Goal: Information Seeking & Learning: Learn about a topic

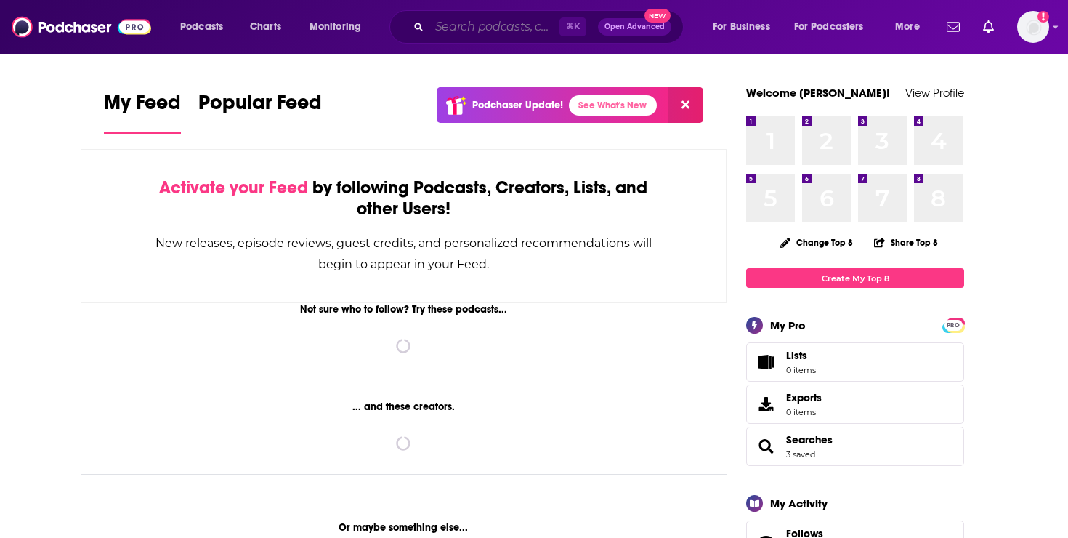
click at [509, 23] on input "Search podcasts, credits, & more..." at bounding box center [494, 26] width 130 height 23
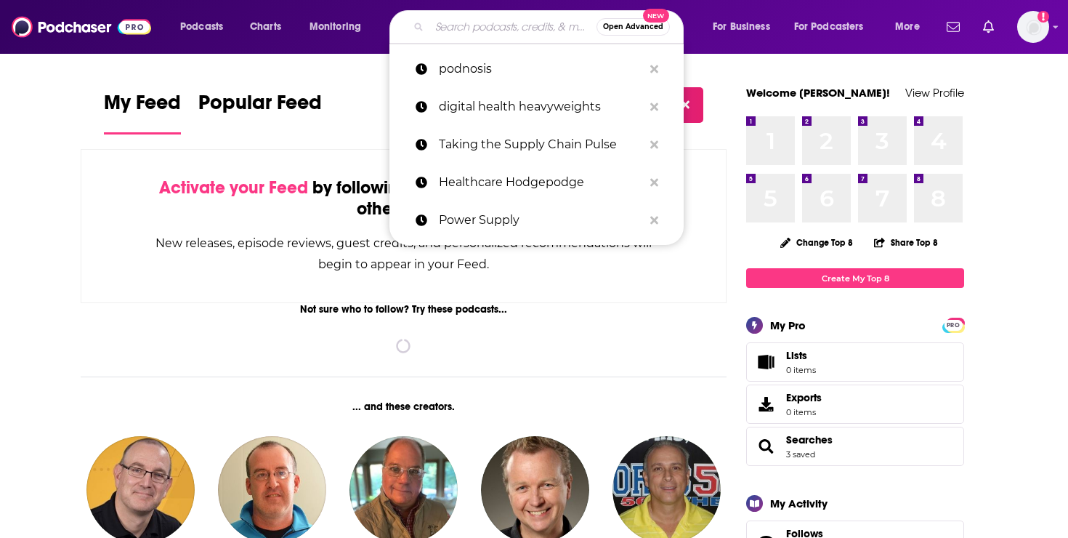
paste input "The Healthcare Executive Podcast"
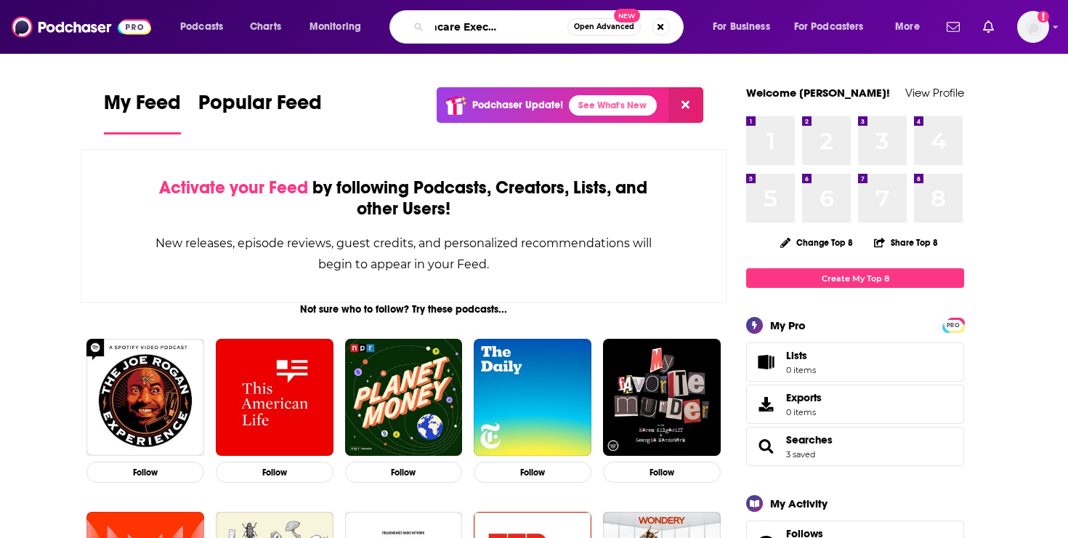
type input "The Healthcare Executive Podcast"
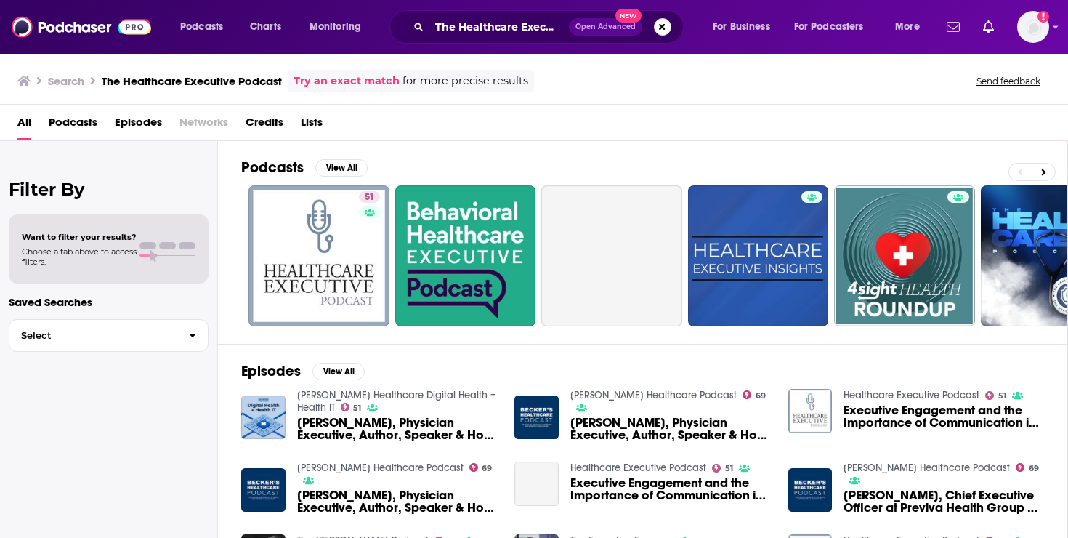
drag, startPoint x: 368, startPoint y: 214, endPoint x: 352, endPoint y: 237, distance: 28.1
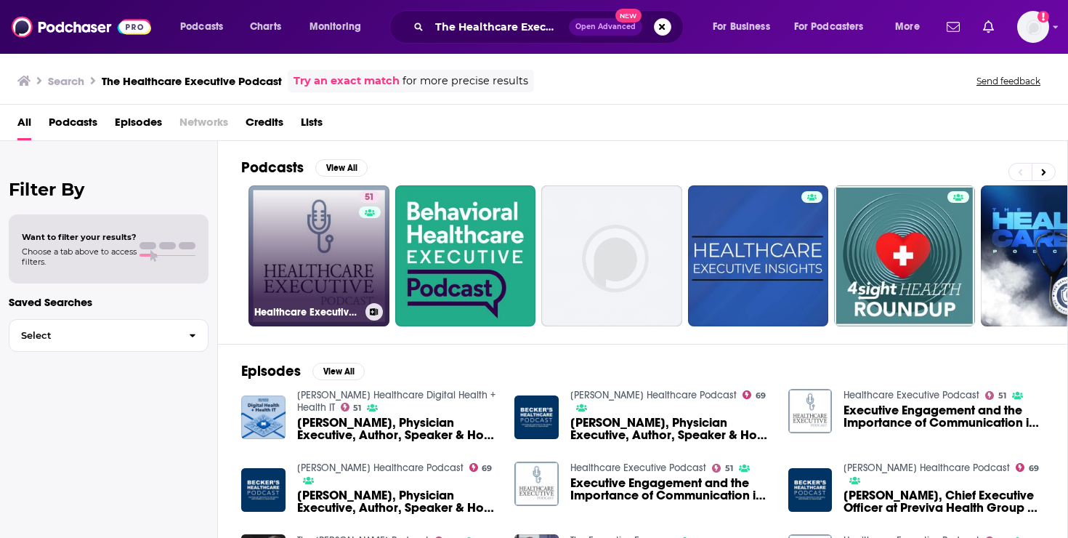
click at [325, 309] on h3 "Healthcare Executive Podcast" at bounding box center [306, 312] width 105 height 12
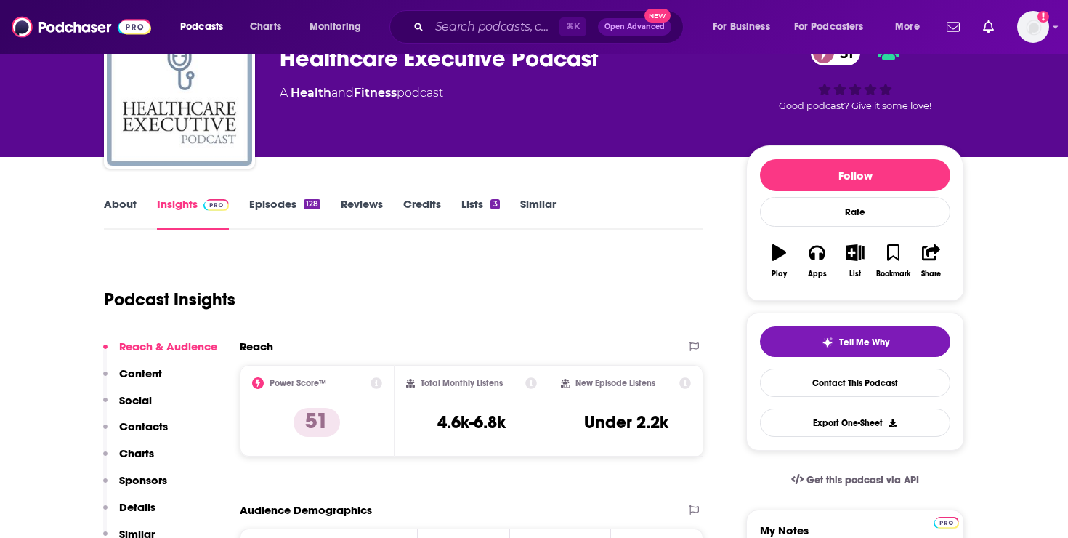
scroll to position [206, 0]
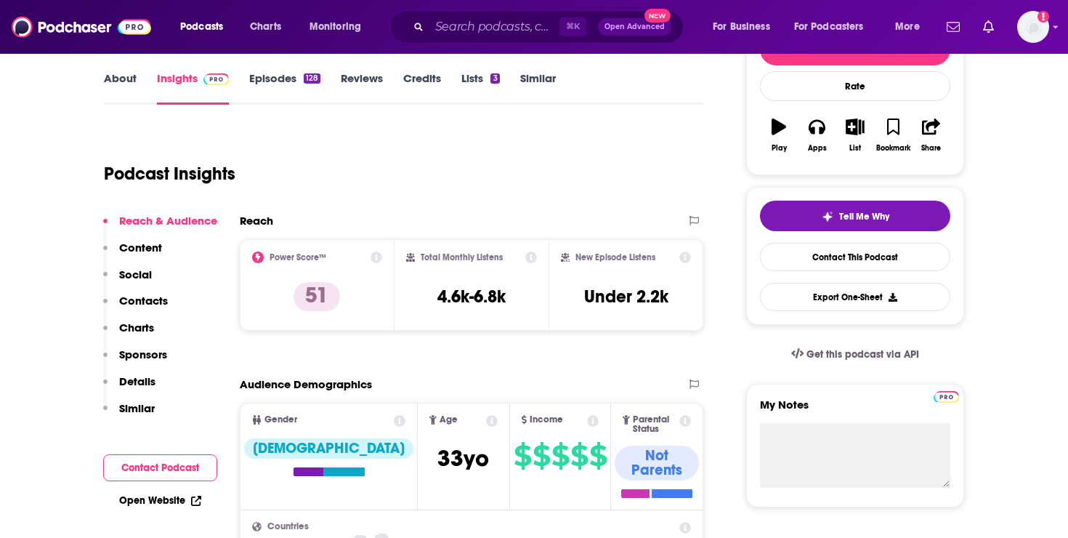
click at [116, 73] on link "About" at bounding box center [120, 87] width 33 height 33
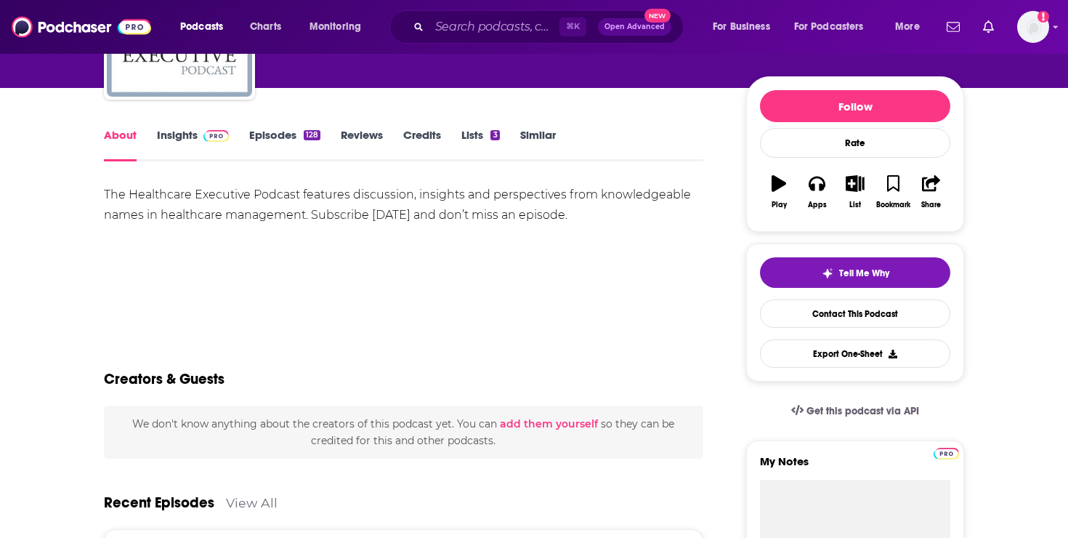
scroll to position [63, 0]
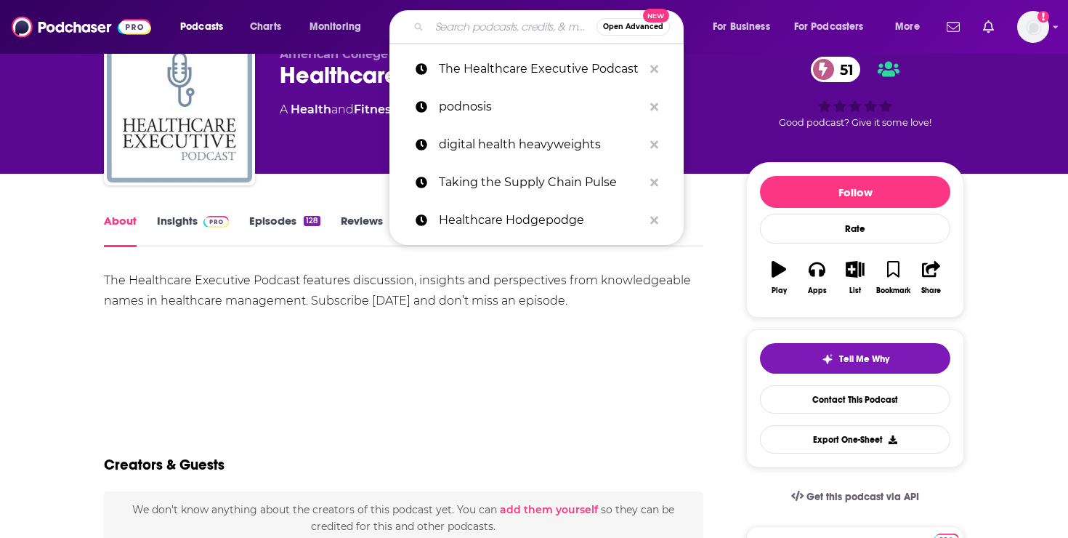
click at [448, 27] on input "Search podcasts, credits, & more..." at bounding box center [512, 26] width 167 height 23
paste input "Exploring Healthcare Interoperability"
type input "Exploring Healthcare Interoperability"
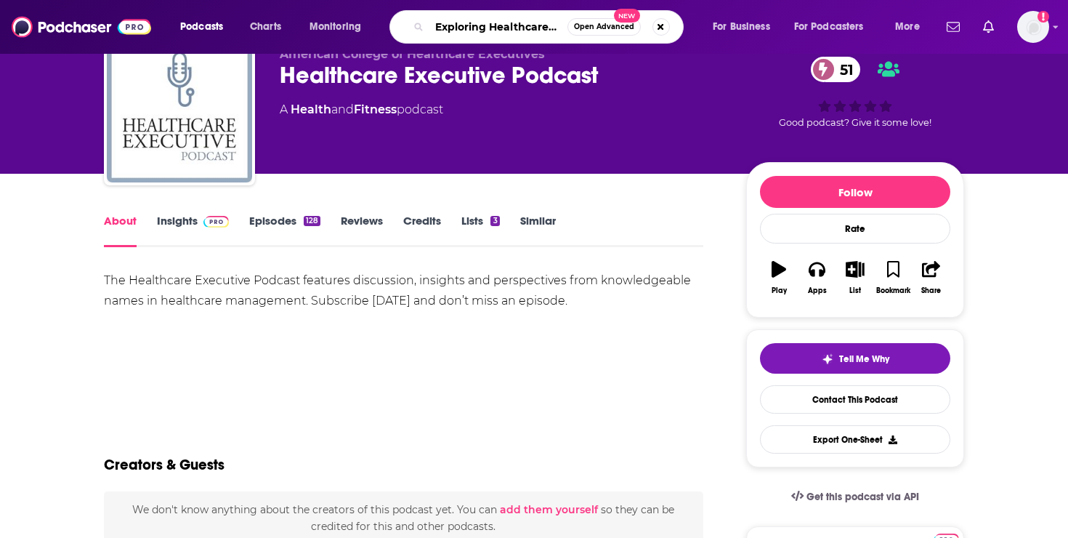
scroll to position [0, 73]
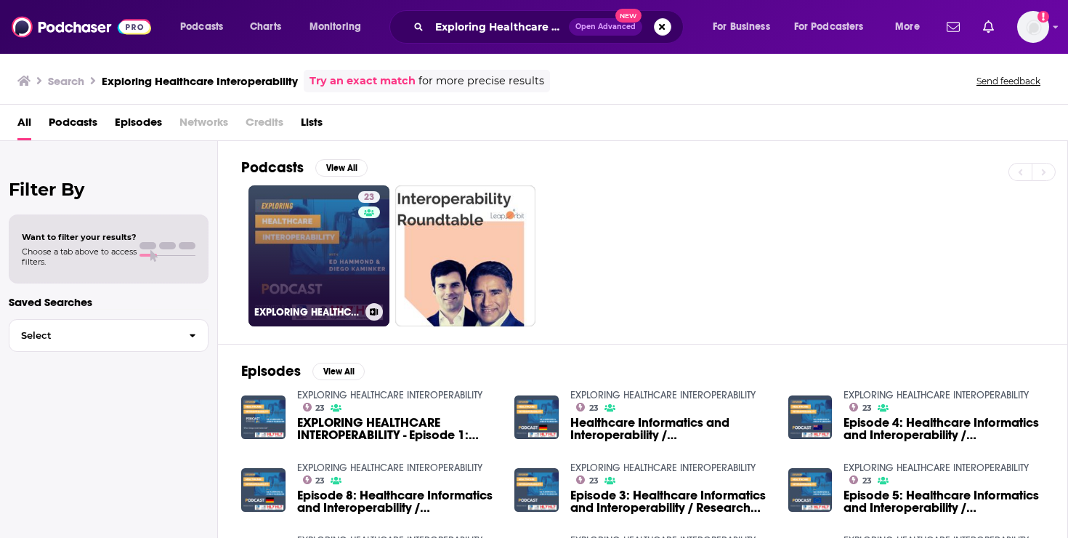
click at [312, 235] on link "23 EXPLORING HEALTHCARE INTEROPERABILITY" at bounding box center [319, 255] width 141 height 141
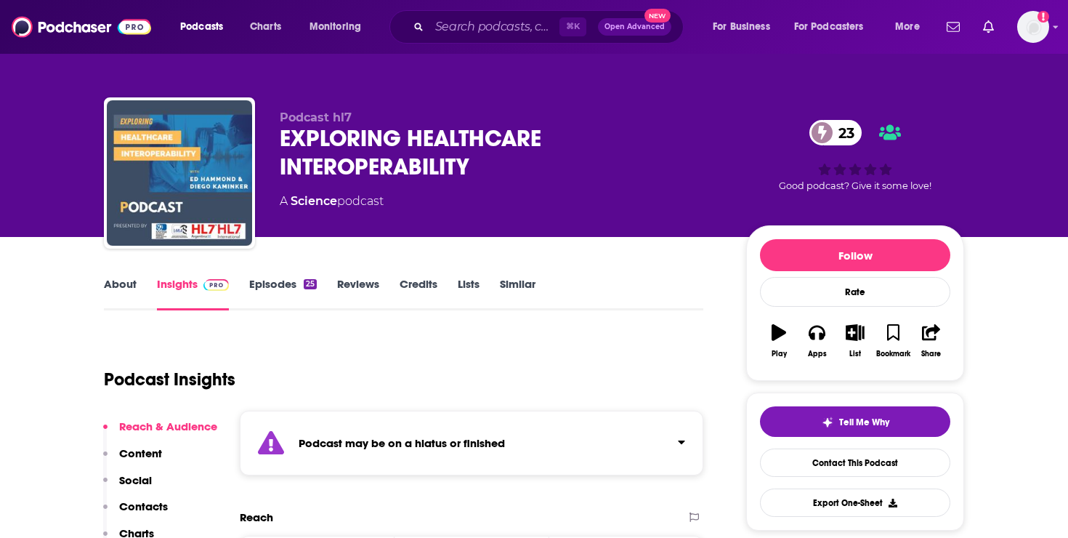
click at [124, 275] on div "About Insights Episodes 25 Reviews Credits Lists Similar" at bounding box center [404, 293] width 600 height 36
click at [122, 289] on link "About" at bounding box center [120, 293] width 33 height 33
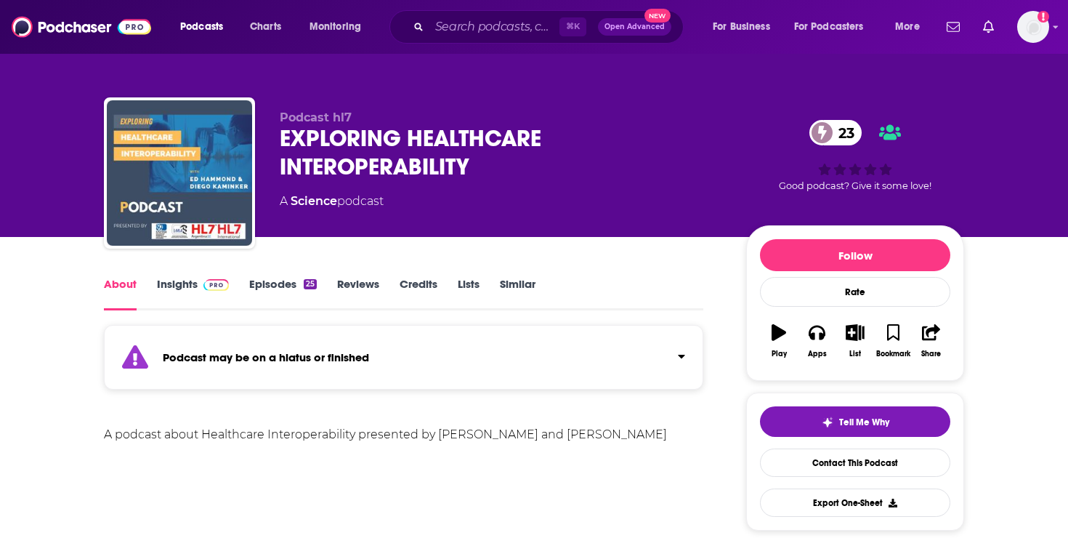
click at [193, 292] on link "Insights" at bounding box center [193, 293] width 72 height 33
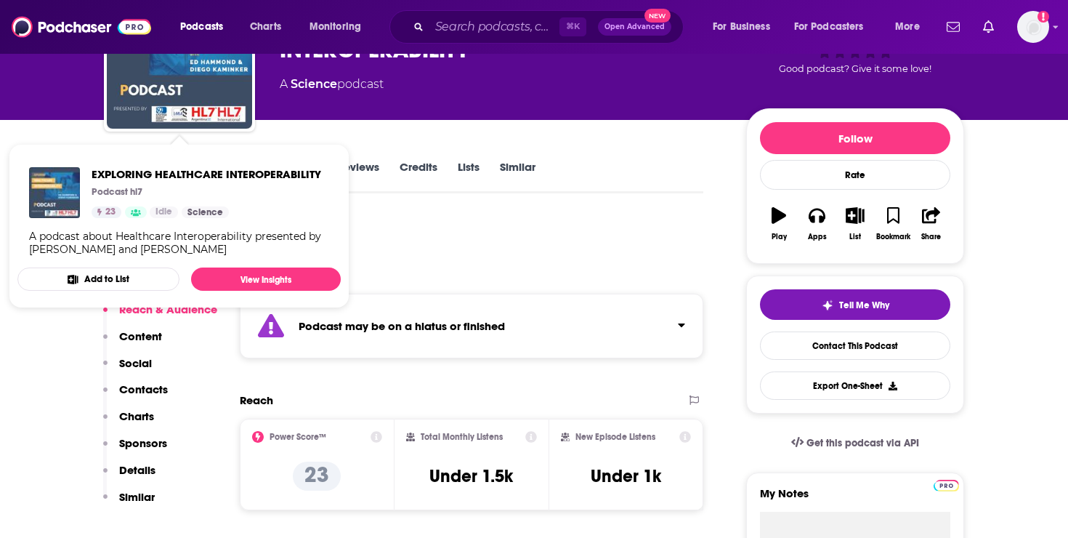
scroll to position [118, 0]
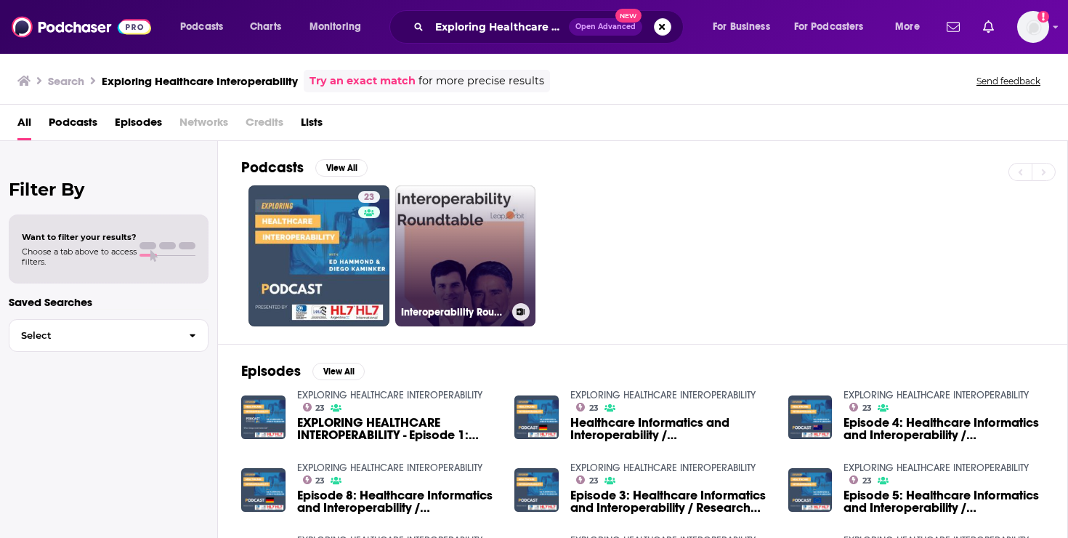
click at [503, 233] on link "Interoperability Roundtable" at bounding box center [465, 255] width 141 height 141
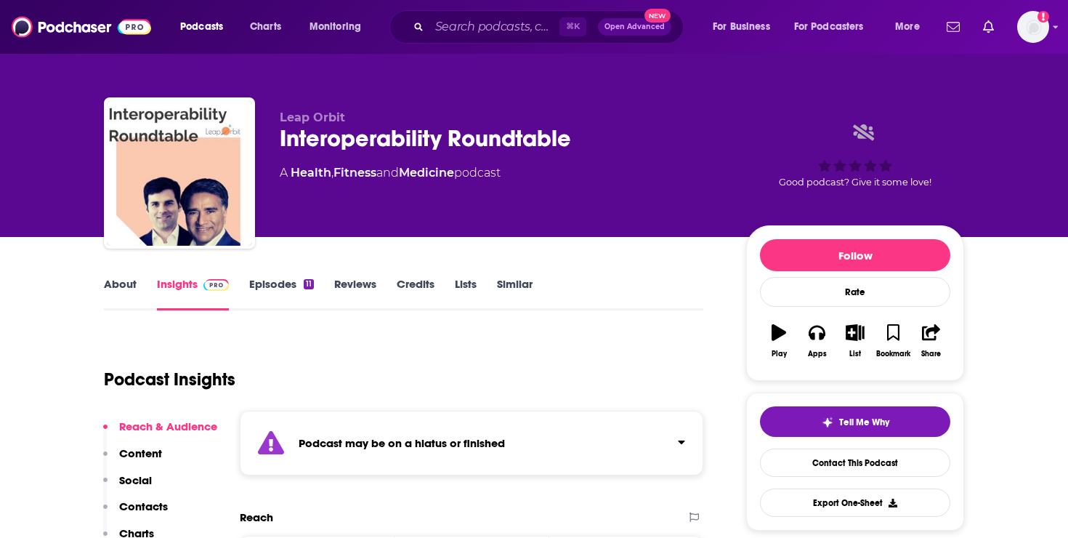
click at [126, 286] on link "About" at bounding box center [120, 293] width 33 height 33
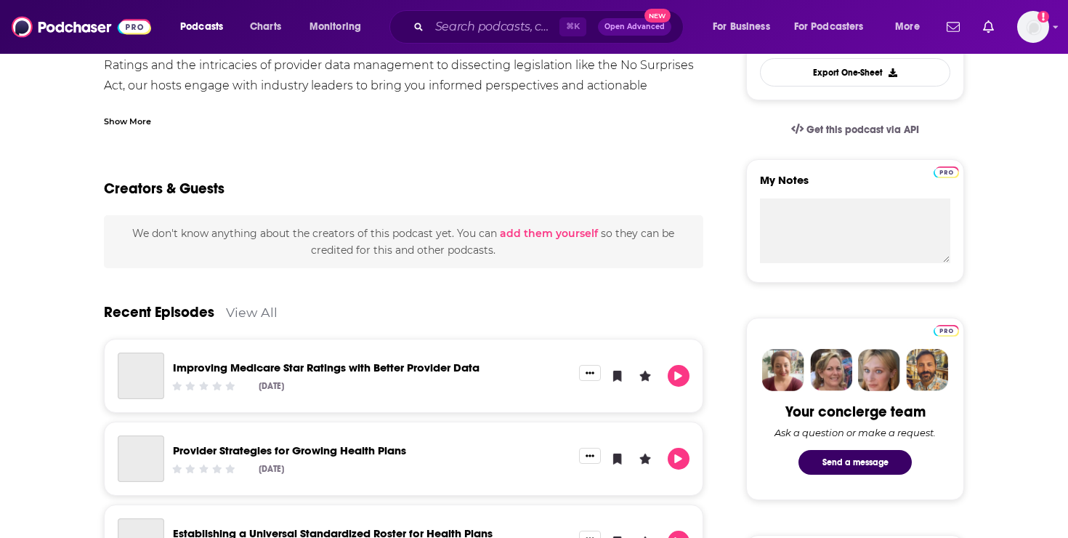
scroll to position [434, 0]
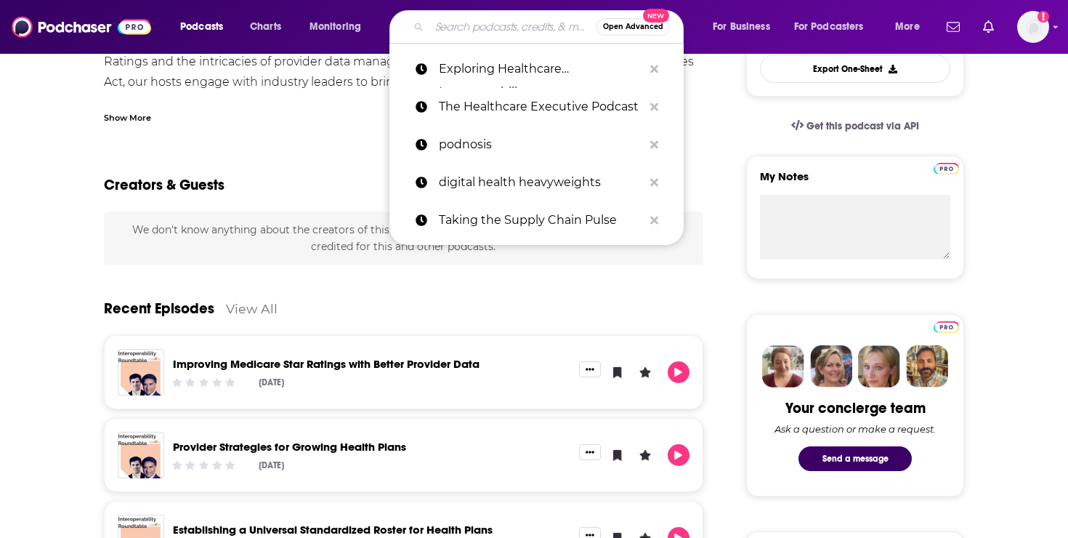
click at [480, 27] on input "Search podcasts, credits, & more..." at bounding box center [512, 26] width 167 height 23
paste input "n the Evidence"
type input "n the Evidence"
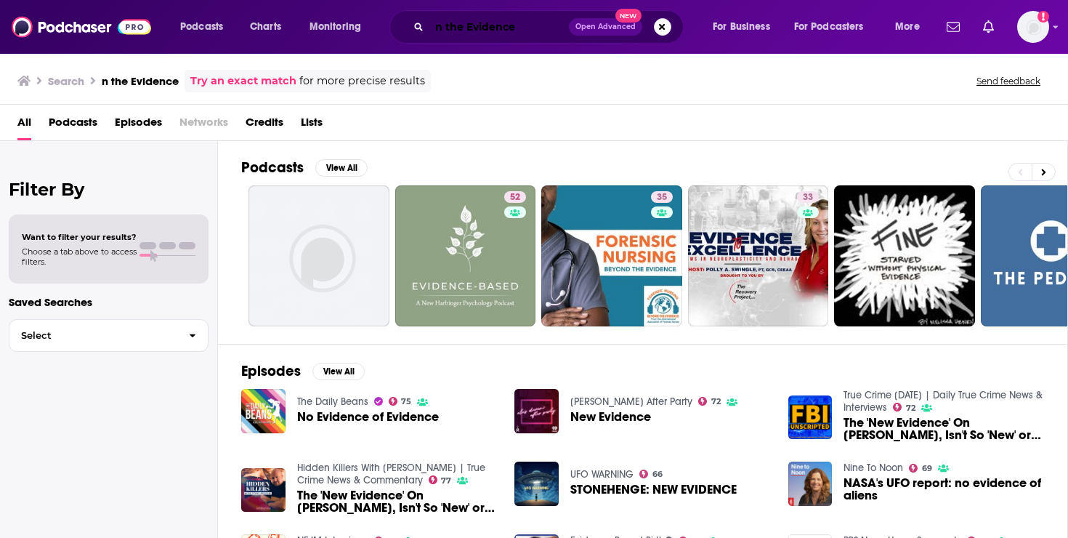
click at [440, 23] on input "n the Evidence" at bounding box center [499, 26] width 140 height 23
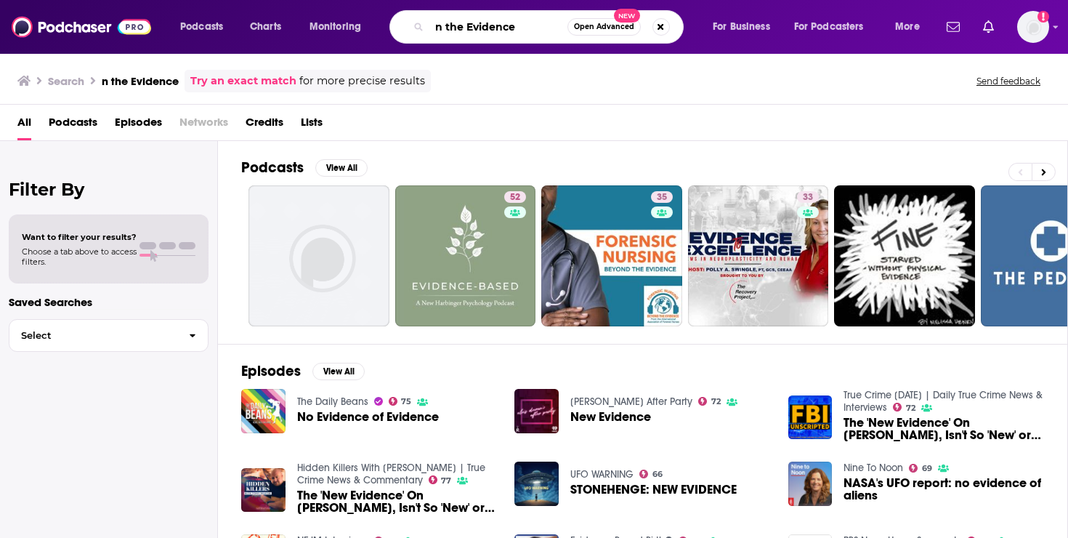
click at [436, 26] on input "n the Evidence" at bounding box center [498, 26] width 138 height 23
type input "on the Evidence"
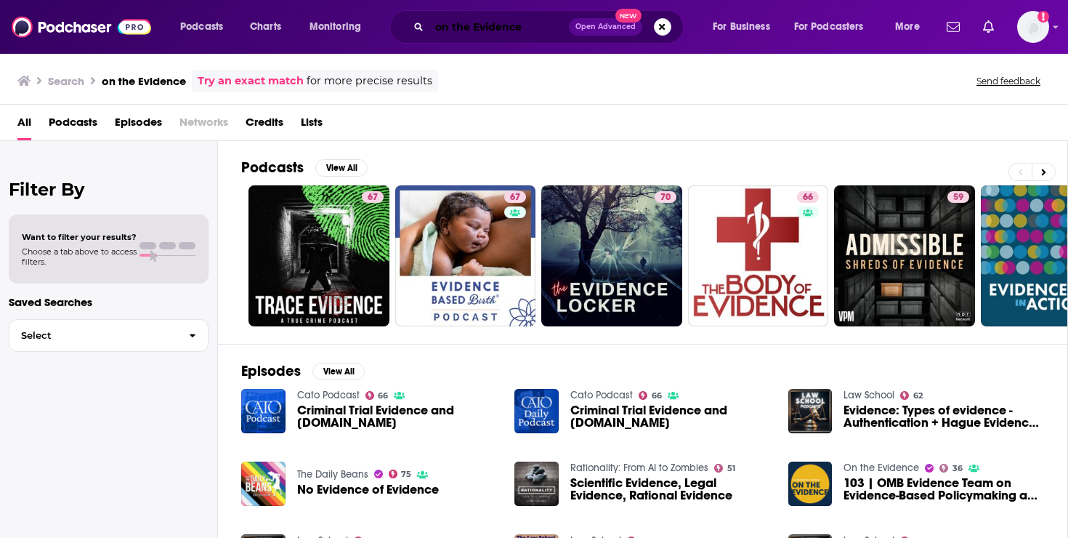
click at [489, 32] on input "on the Evidence" at bounding box center [499, 26] width 140 height 23
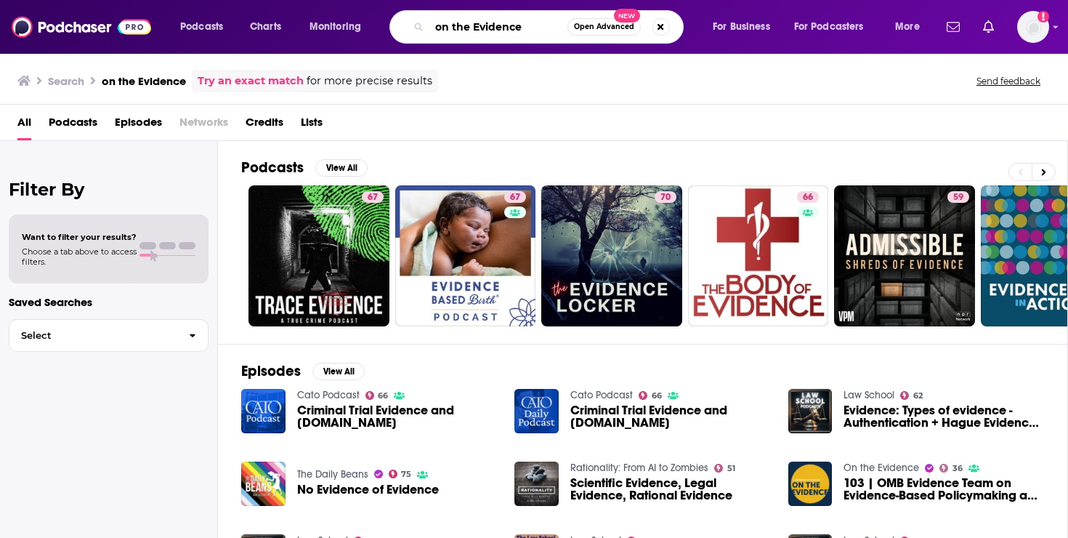
click at [489, 32] on input "on the Evidence" at bounding box center [498, 26] width 138 height 23
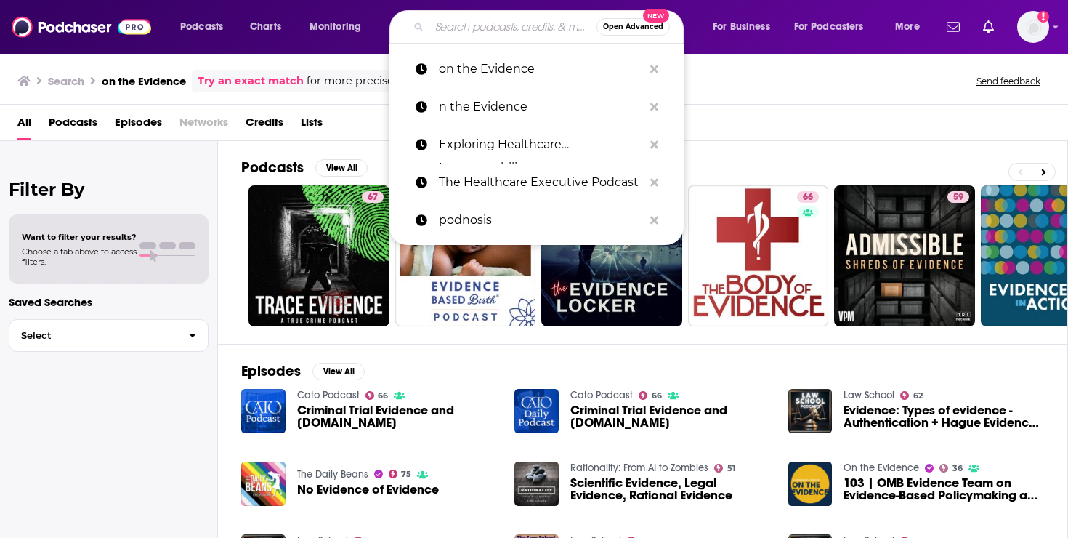
paste input "On the Evidence: How Health Data Interoperability Can Improve Patient Care"
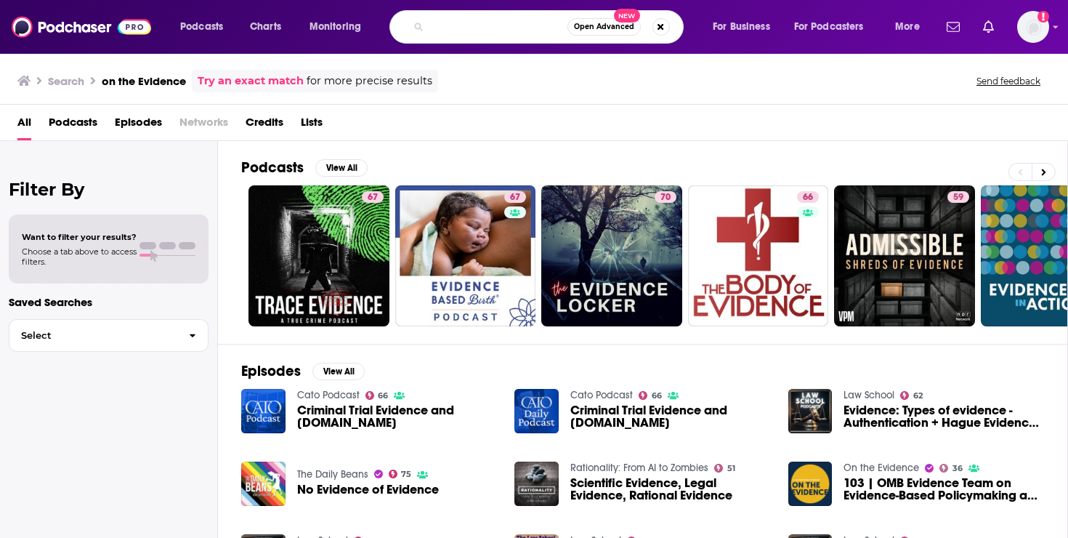
type input "On the Evidence: How Health Data Interoperability Can Improve Patient Care"
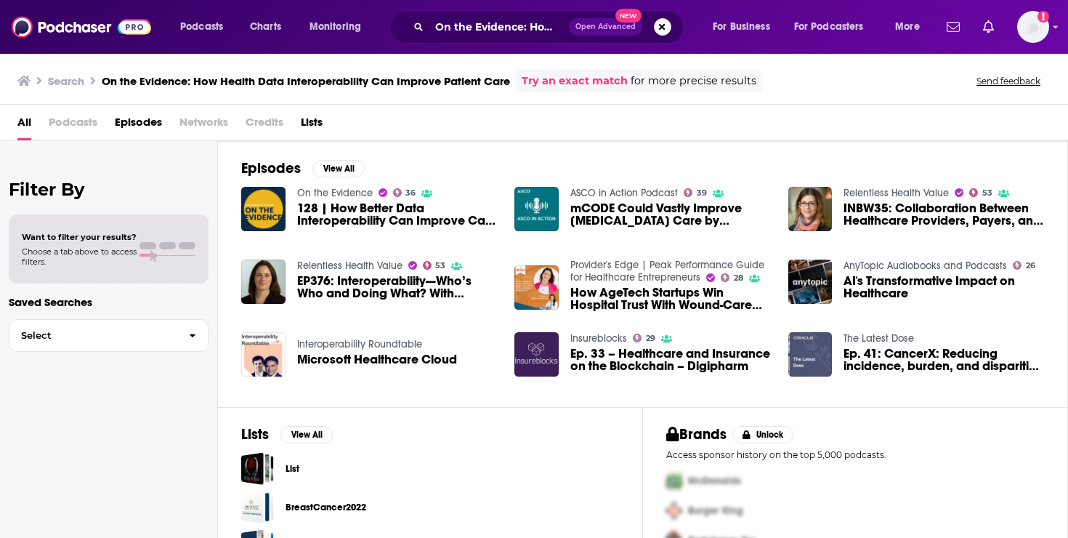
click at [268, 184] on div "Episodes View All On the Evidence 36 128 | How Better Data Interoperability Can…" at bounding box center [643, 274] width 850 height 266
click at [265, 202] on img "128 | How Better Data Interoperability Can Improve Care Delivered To Patients" at bounding box center [263, 209] width 44 height 44
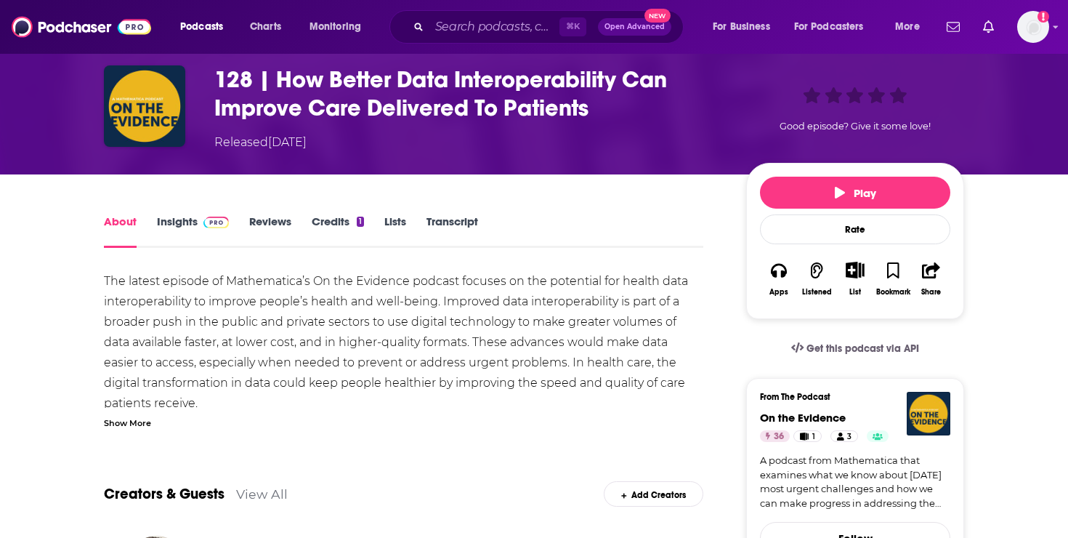
scroll to position [63, 0]
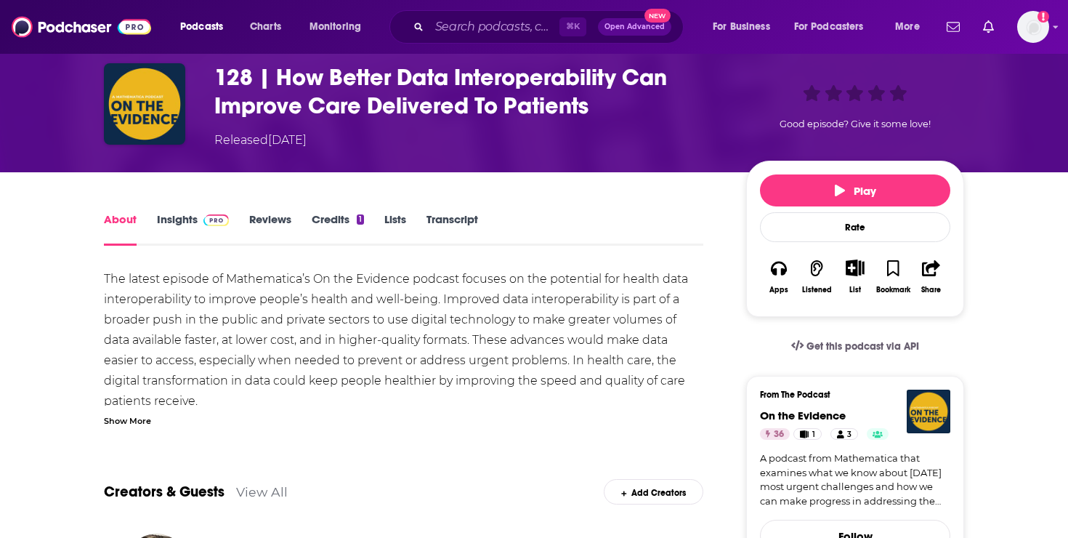
click at [190, 220] on link "Insights" at bounding box center [193, 228] width 72 height 33
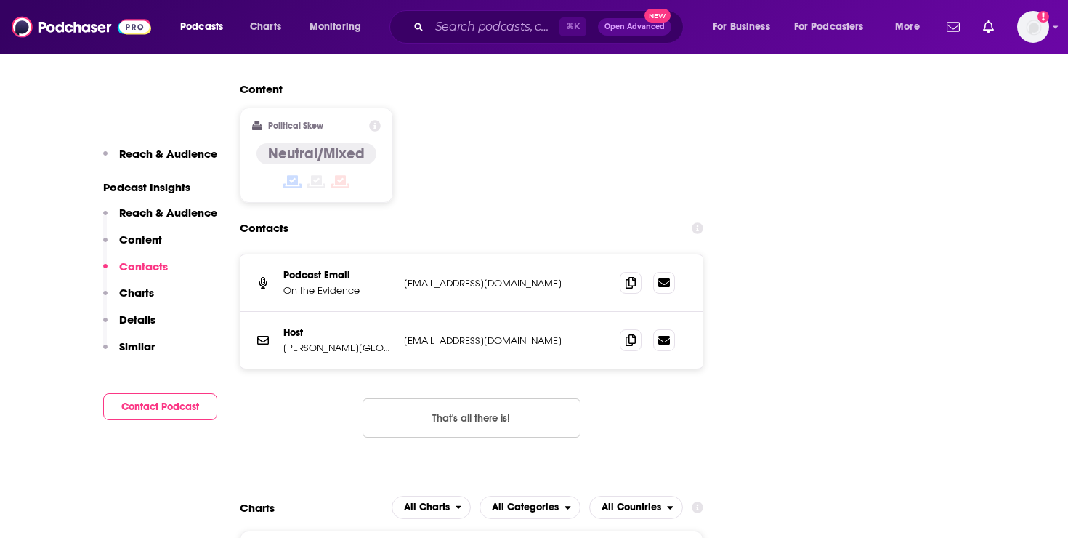
scroll to position [1395, 0]
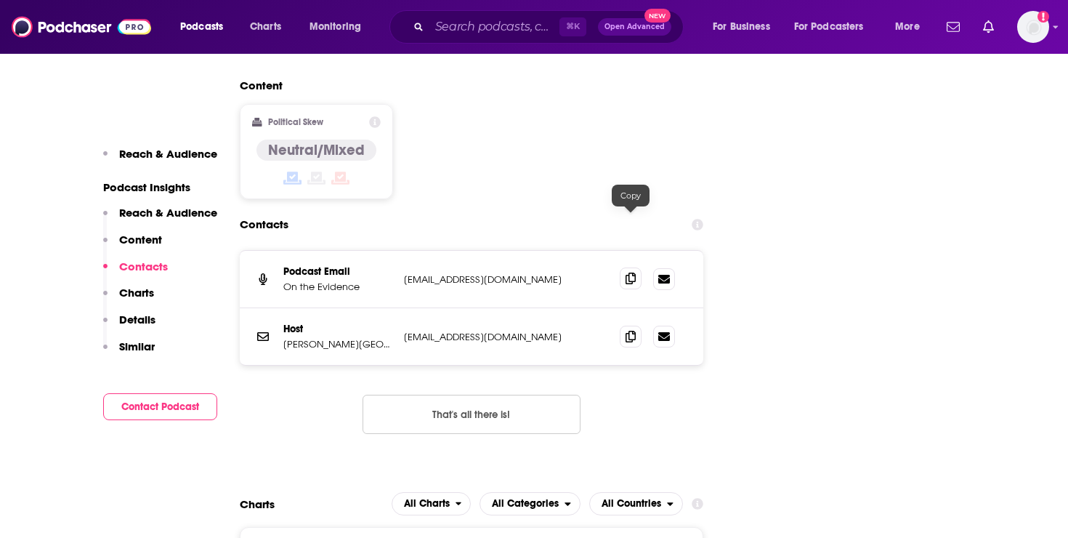
click at [630, 273] on icon at bounding box center [631, 279] width 10 height 12
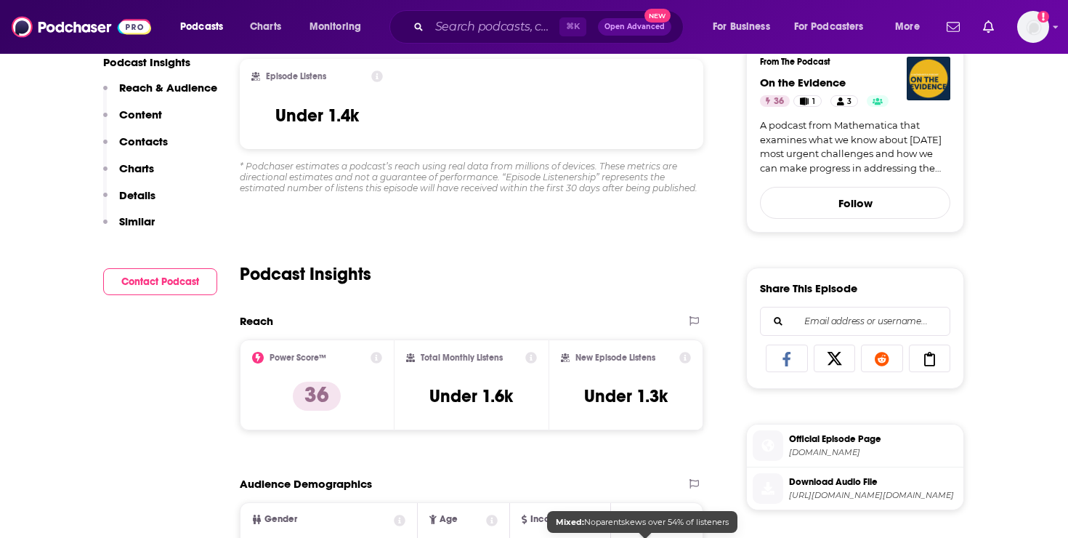
scroll to position [0, 0]
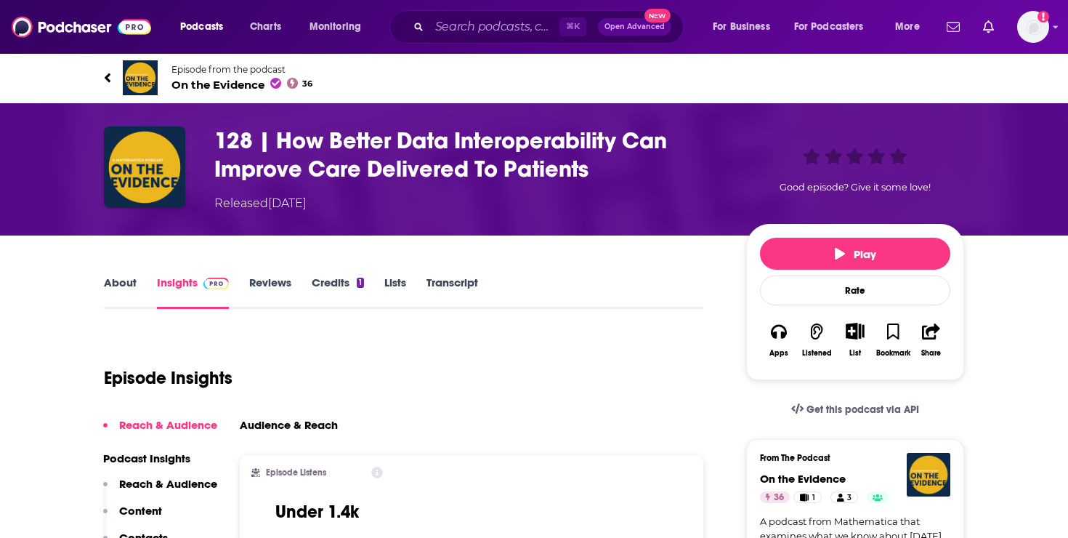
click at [122, 295] on link "About" at bounding box center [120, 291] width 33 height 33
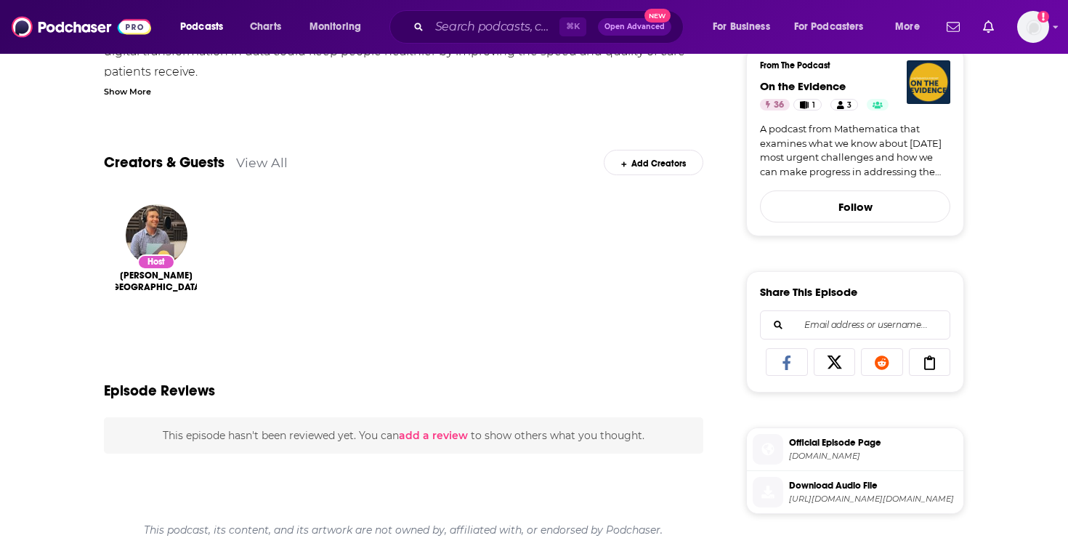
scroll to position [394, 0]
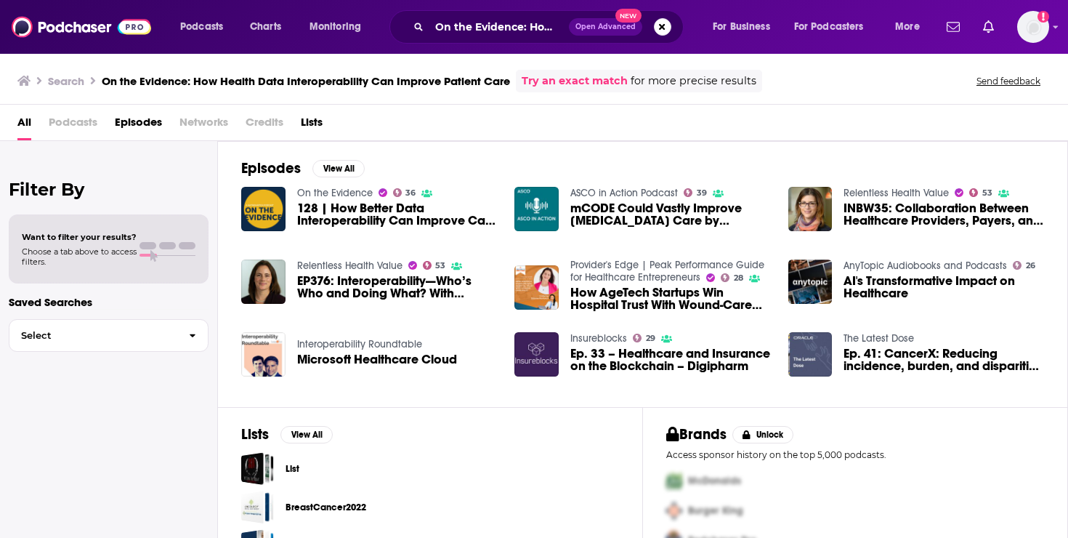
click at [504, 39] on div "On the Evidence: How Health Data Interoperability Can Improve Patient Care Open…" at bounding box center [537, 26] width 294 height 33
click at [661, 31] on button "Search podcasts, credits, & more..." at bounding box center [662, 26] width 17 height 17
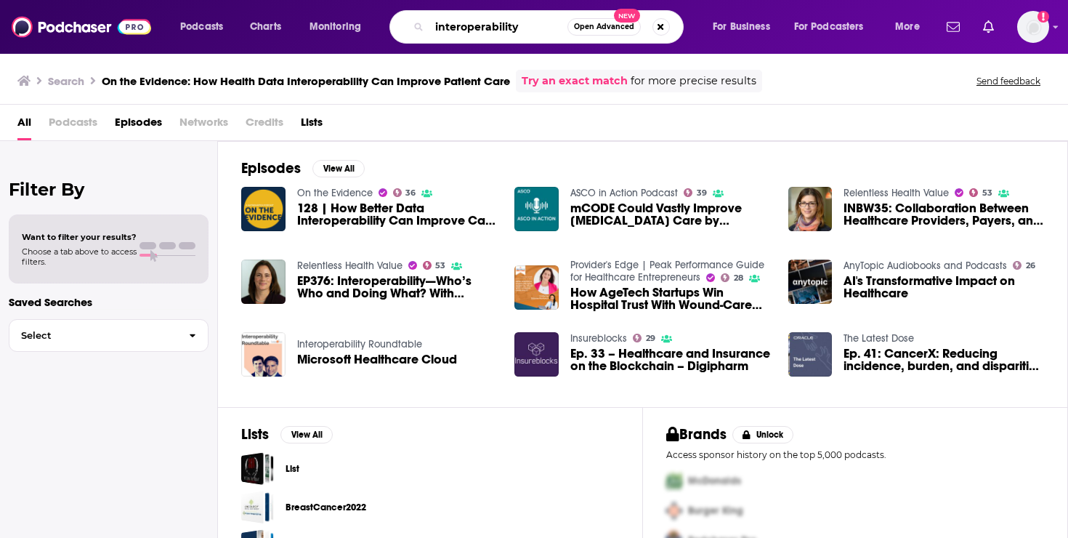
type input "interoperability"
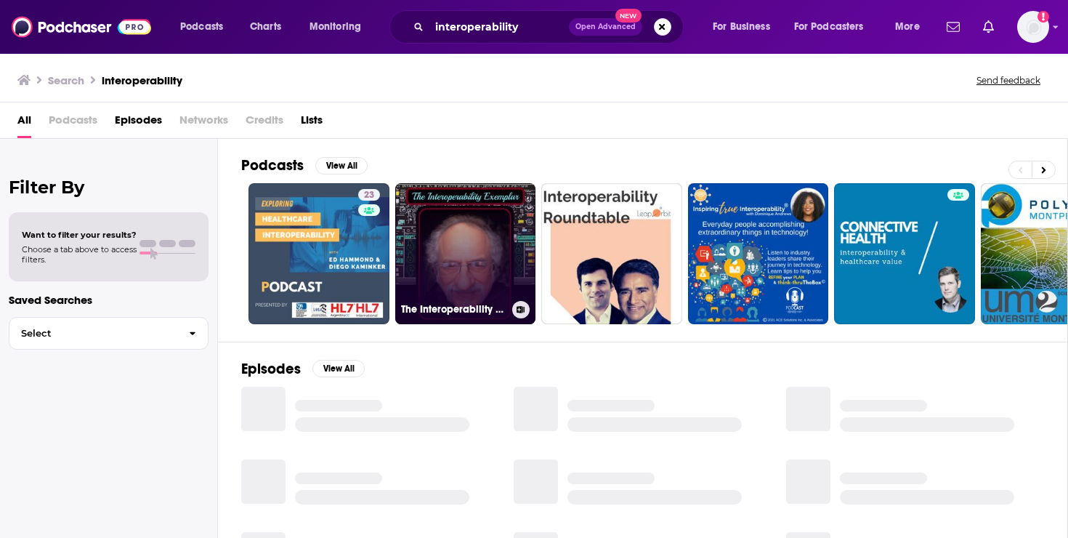
click at [482, 232] on link "The Interoperability Exemplar" at bounding box center [465, 253] width 141 height 141
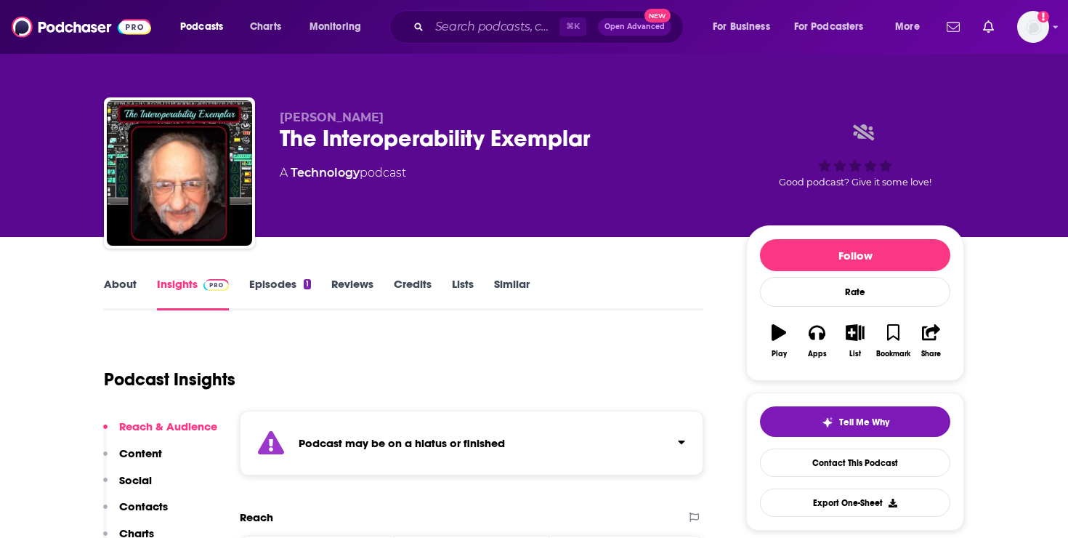
click at [129, 291] on link "About" at bounding box center [120, 293] width 33 height 33
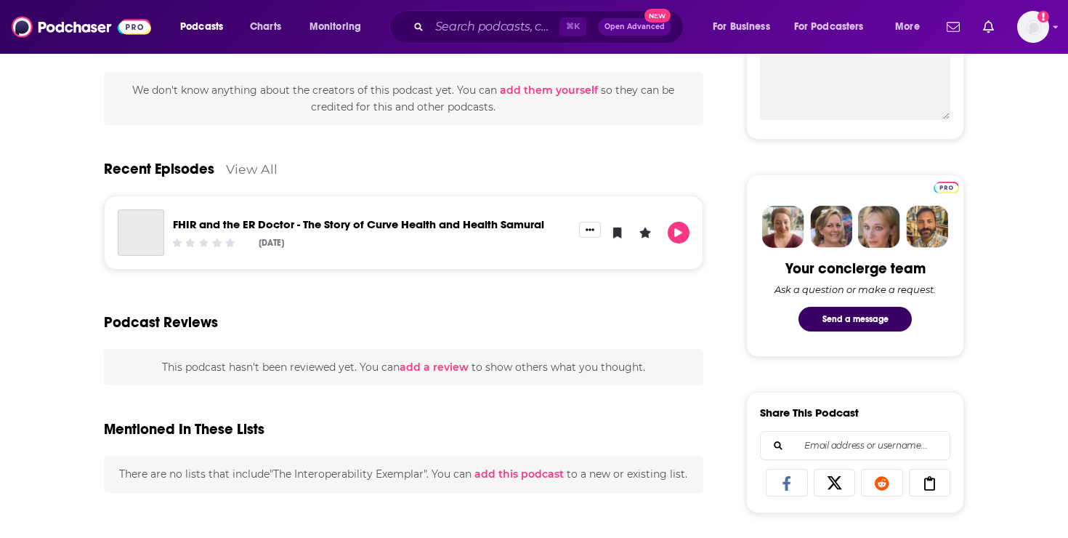
scroll to position [575, 0]
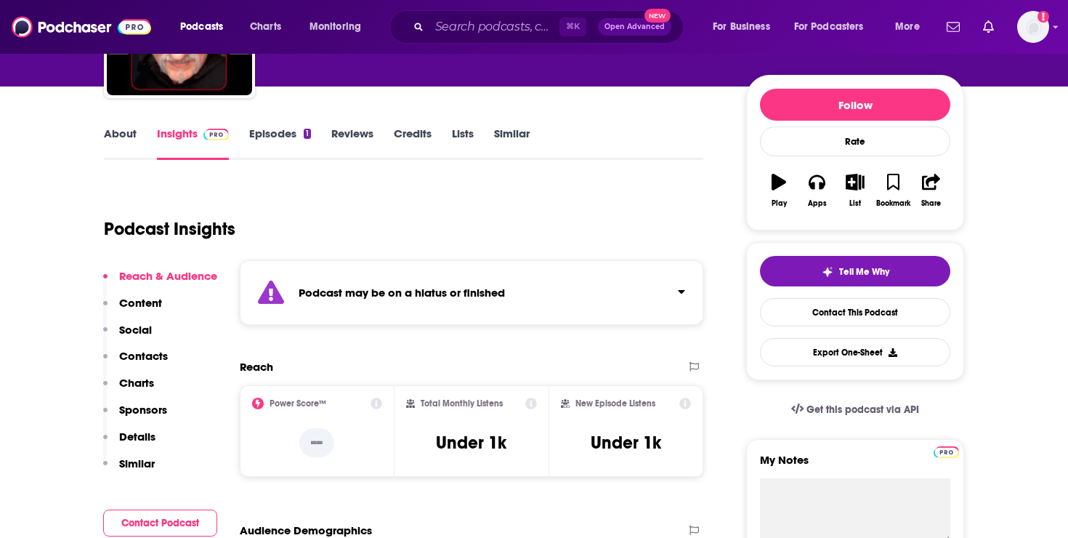
scroll to position [142, 0]
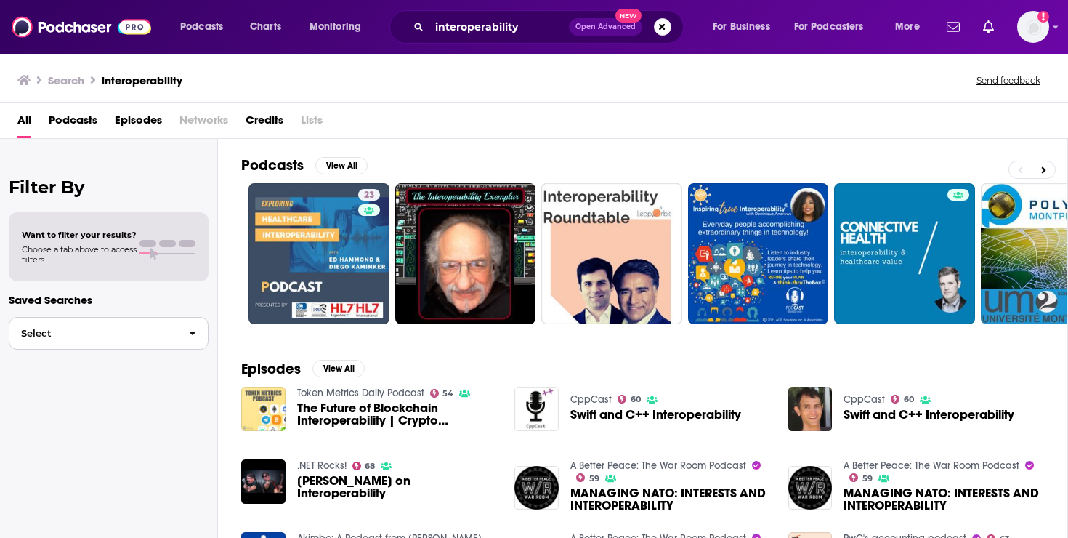
click at [155, 342] on button "Select" at bounding box center [109, 333] width 200 height 33
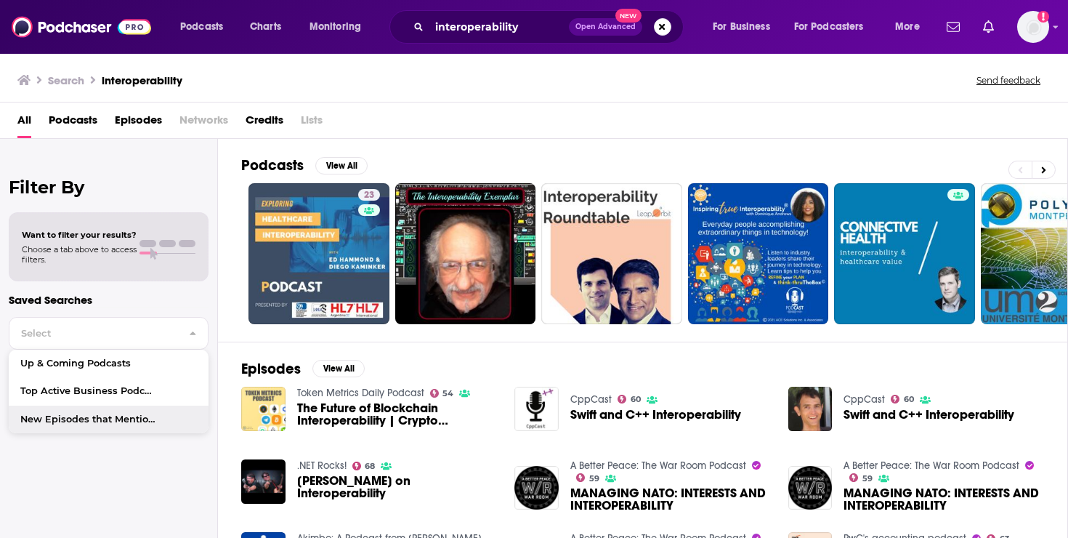
click at [126, 489] on div "Filter By Want to filter your results? Choose a tab above to access filters. Sa…" at bounding box center [109, 408] width 218 height 538
click at [86, 118] on span "Podcasts" at bounding box center [73, 123] width 49 height 30
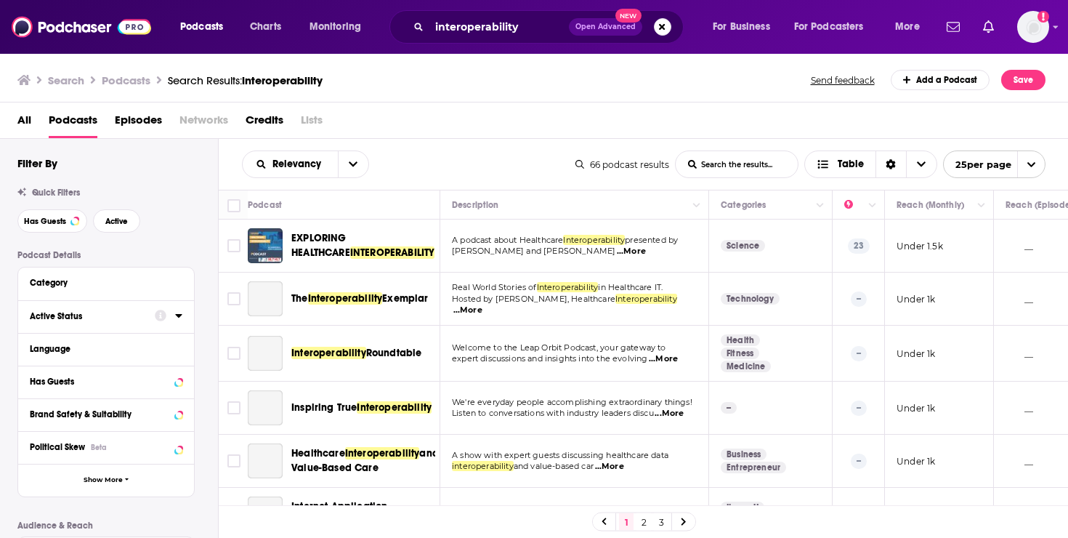
click at [93, 315] on div "Active Status" at bounding box center [88, 316] width 116 height 10
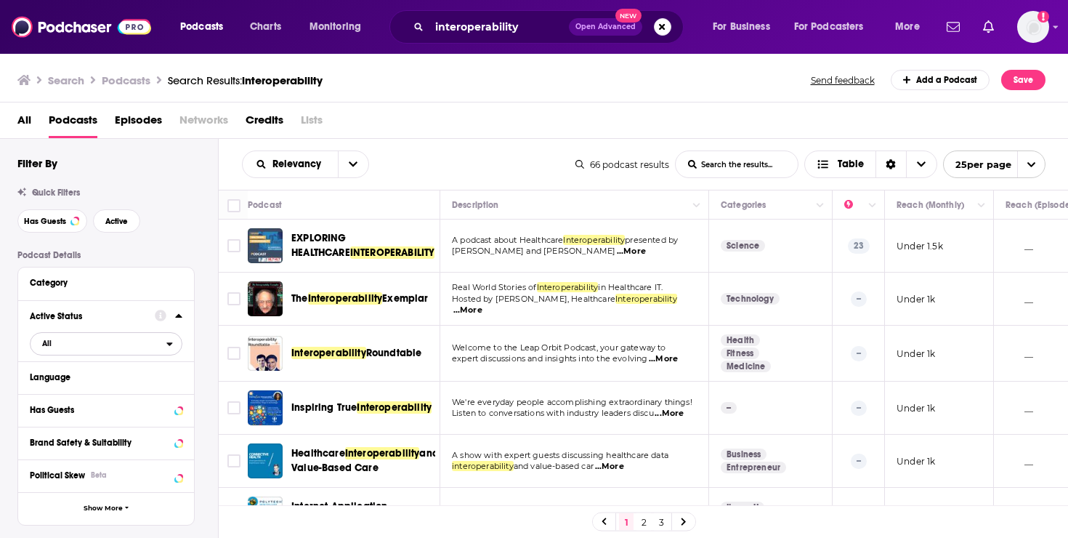
click at [68, 341] on span "All" at bounding box center [99, 343] width 136 height 19
click at [64, 390] on span "Active" at bounding box center [76, 391] width 79 height 8
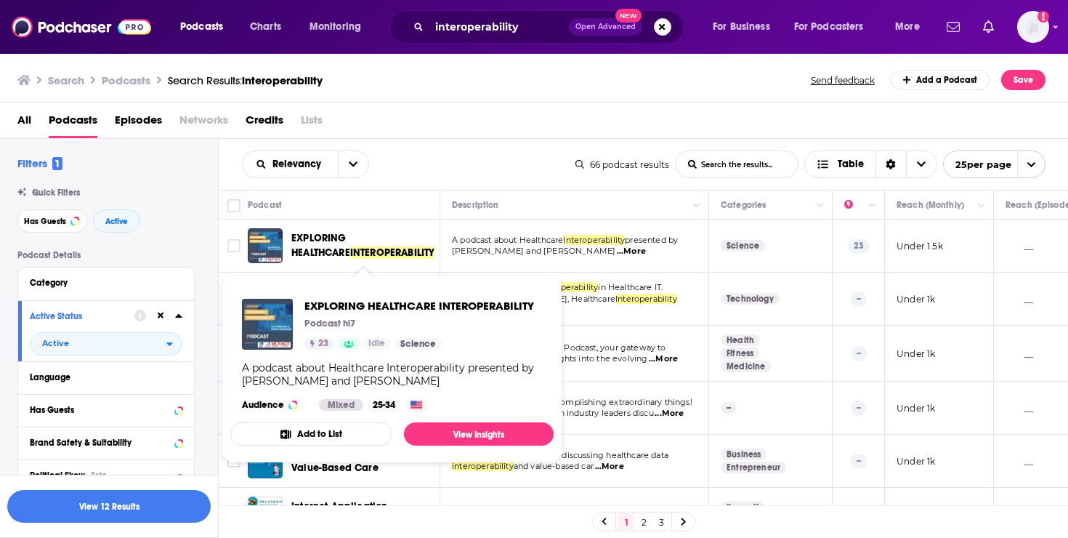
click at [326, 243] on span "EXPLORING HEALTHCARE" at bounding box center [320, 245] width 59 height 27
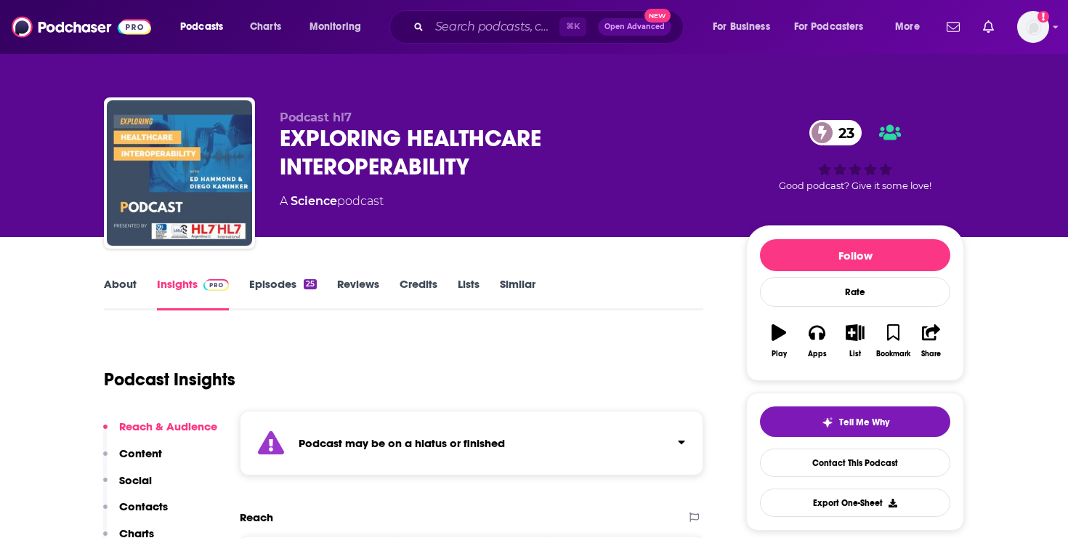
click at [128, 301] on link "About" at bounding box center [120, 293] width 33 height 33
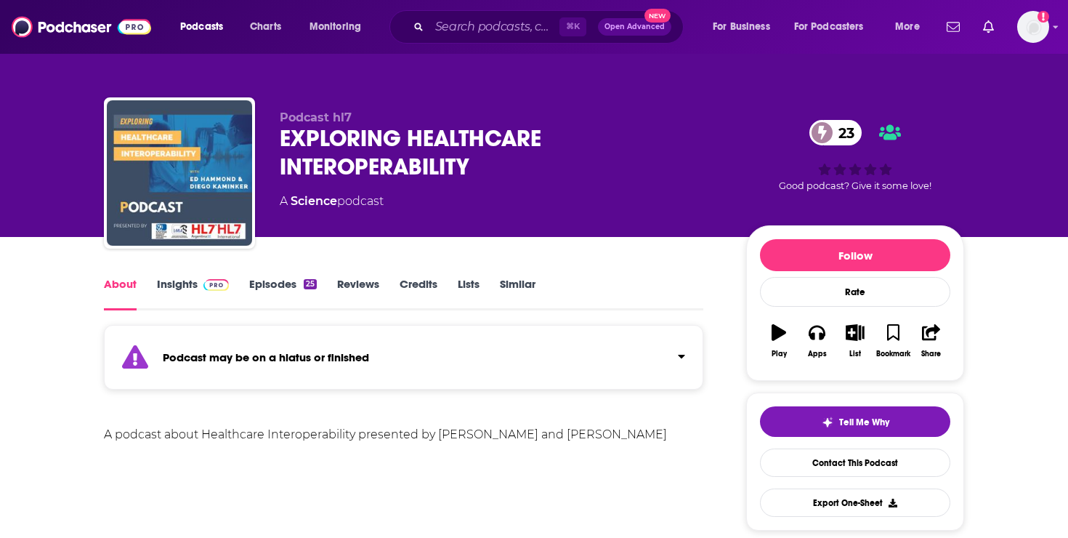
click at [175, 281] on link "Insights" at bounding box center [193, 293] width 72 height 33
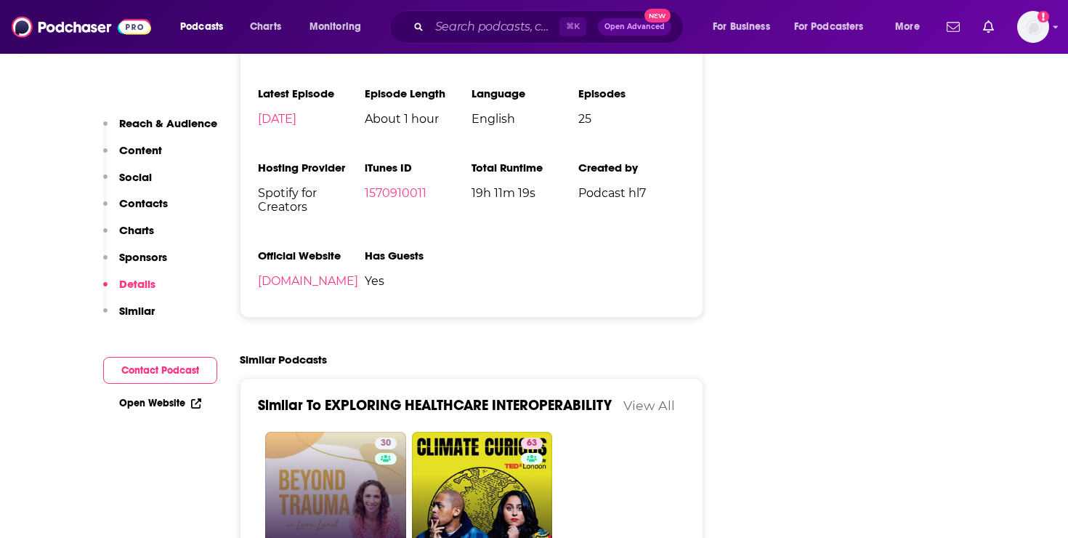
scroll to position [1693, 0]
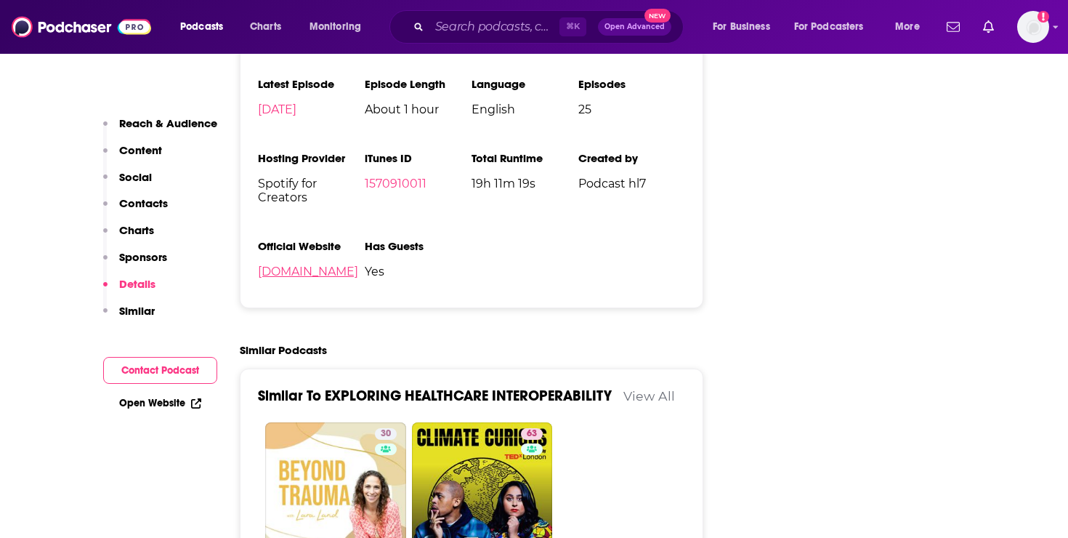
click at [342, 275] on link "[DOMAIN_NAME]" at bounding box center [308, 272] width 100 height 14
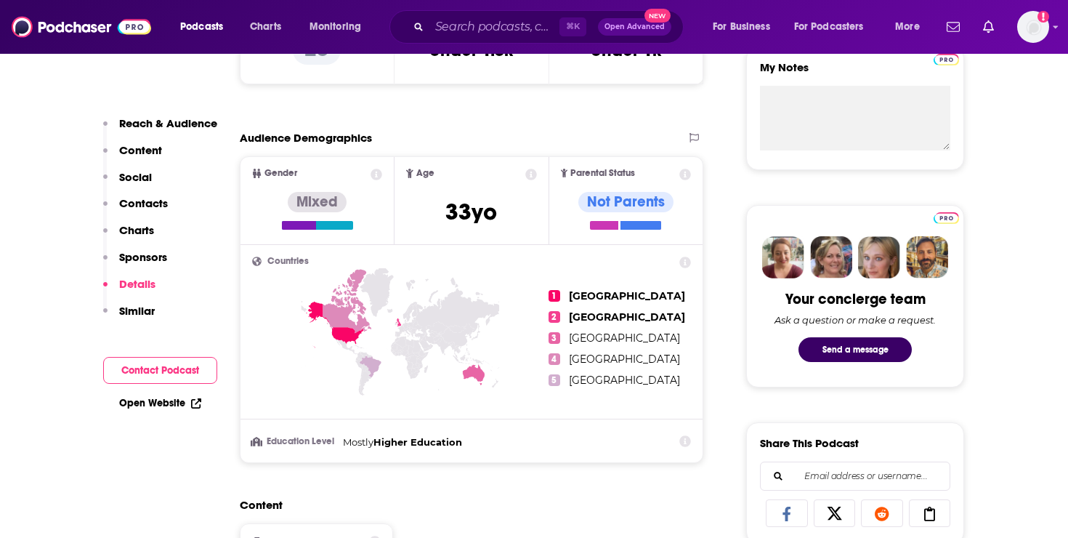
scroll to position [0, 0]
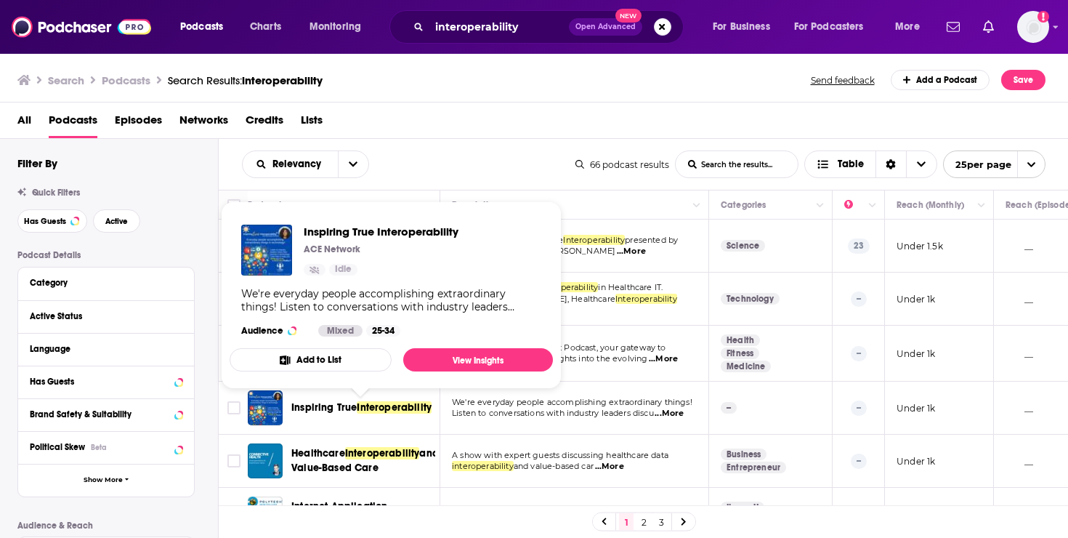
click at [310, 408] on span "Inspiring True" at bounding box center [323, 407] width 65 height 12
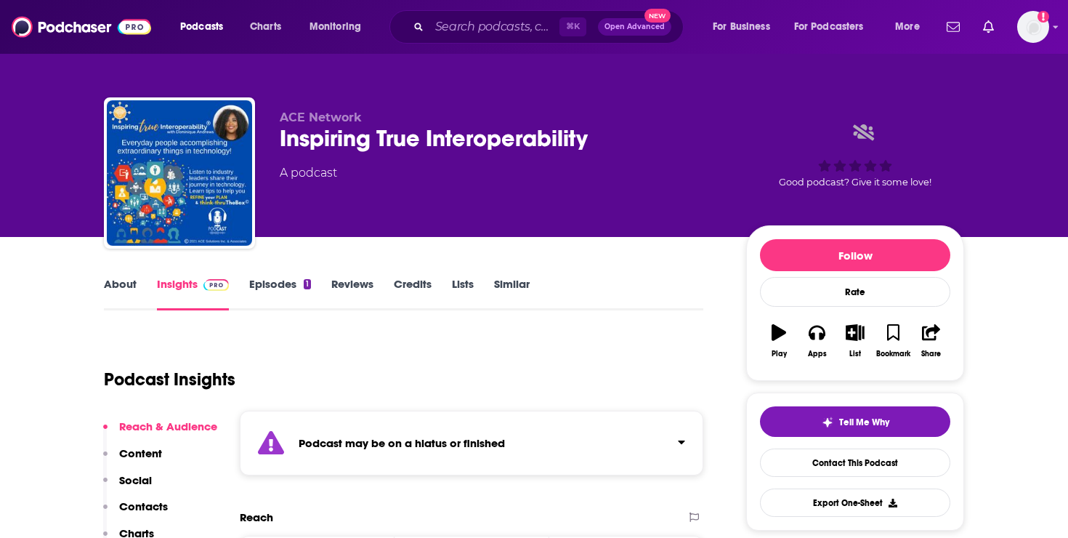
click at [116, 278] on link "About" at bounding box center [120, 293] width 33 height 33
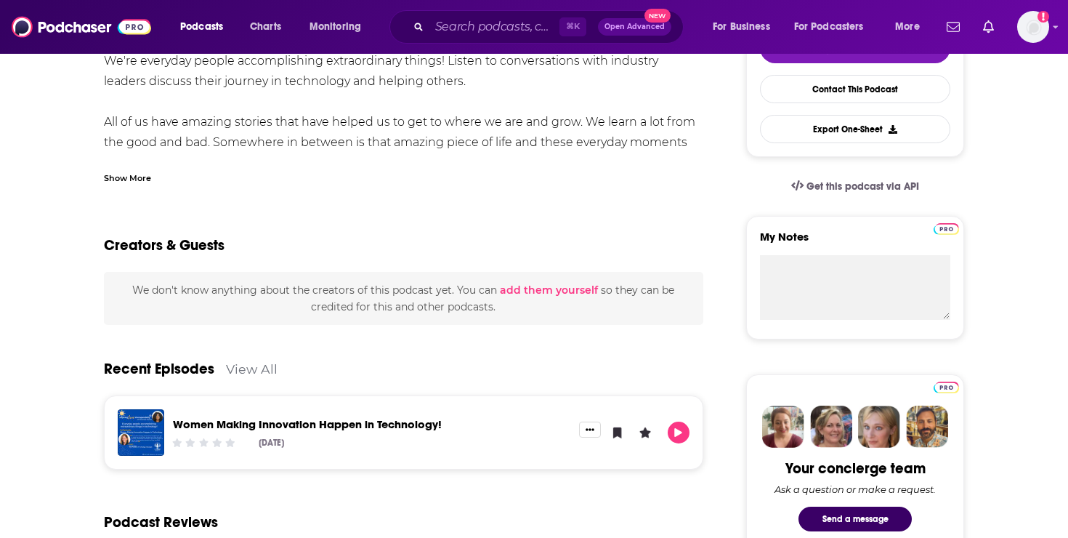
scroll to position [372, 0]
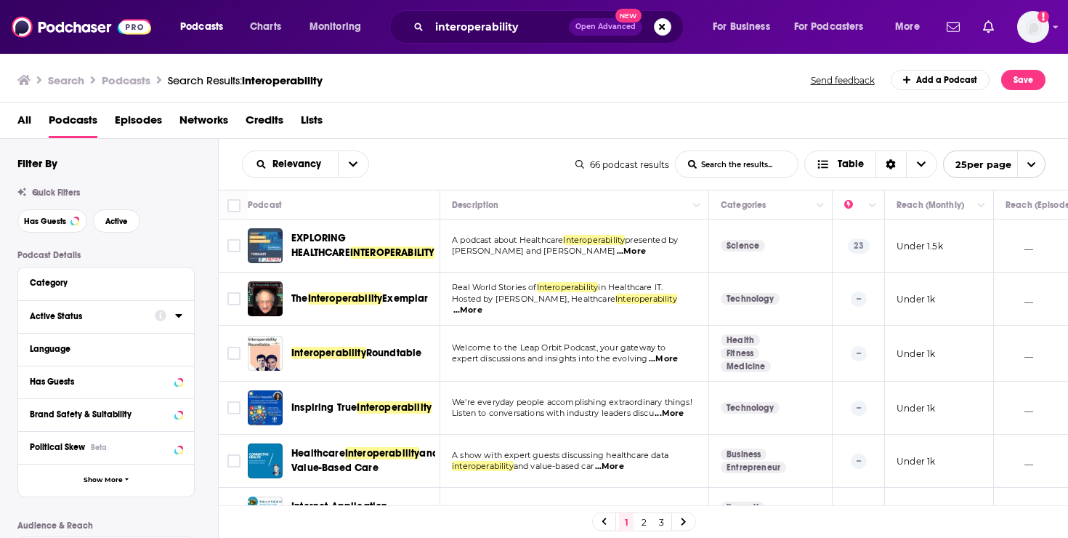
click at [65, 321] on div "Active Status" at bounding box center [88, 316] width 116 height 10
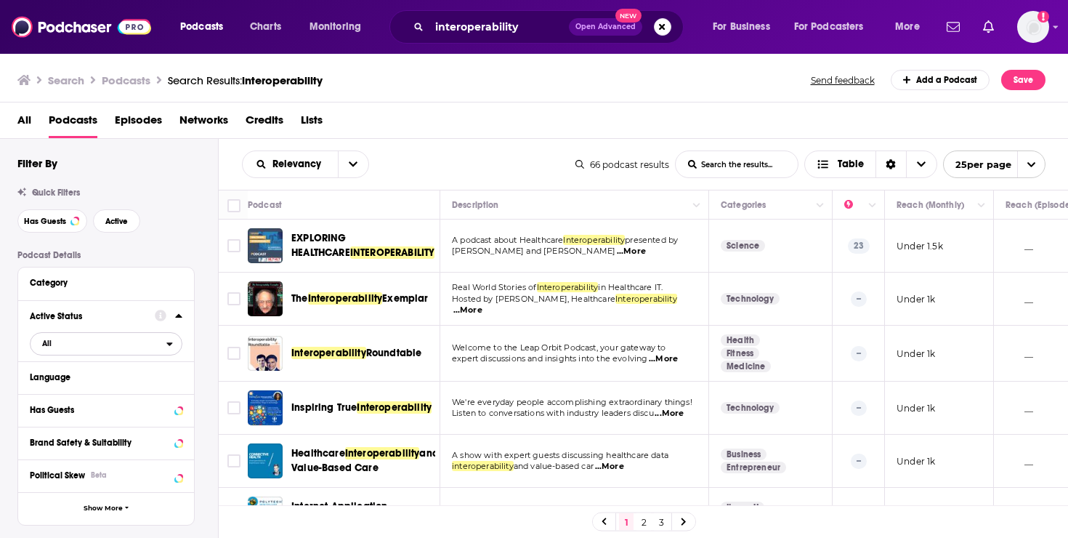
click at [68, 345] on span "All" at bounding box center [99, 343] width 136 height 19
click at [66, 392] on span "Active" at bounding box center [76, 391] width 79 height 8
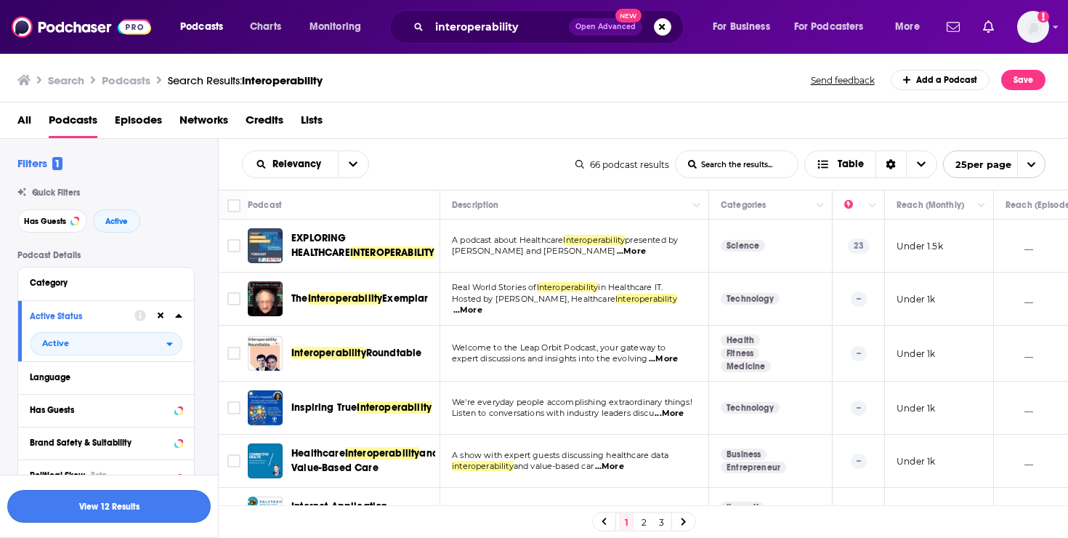
click at [86, 497] on button "View 12 Results" at bounding box center [108, 506] width 203 height 33
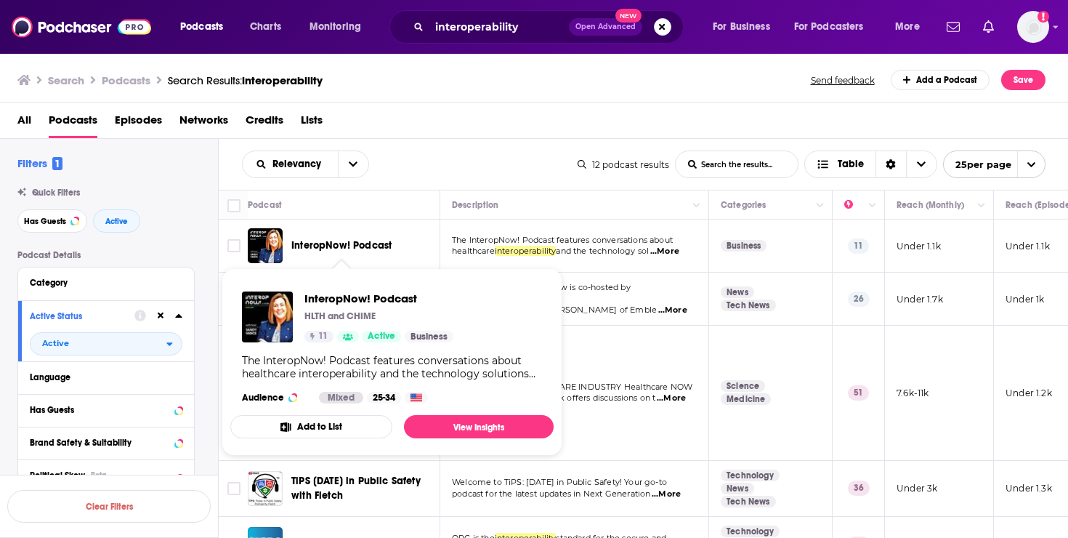
click at [357, 238] on span "InteropNow! Podcast" at bounding box center [341, 245] width 100 height 15
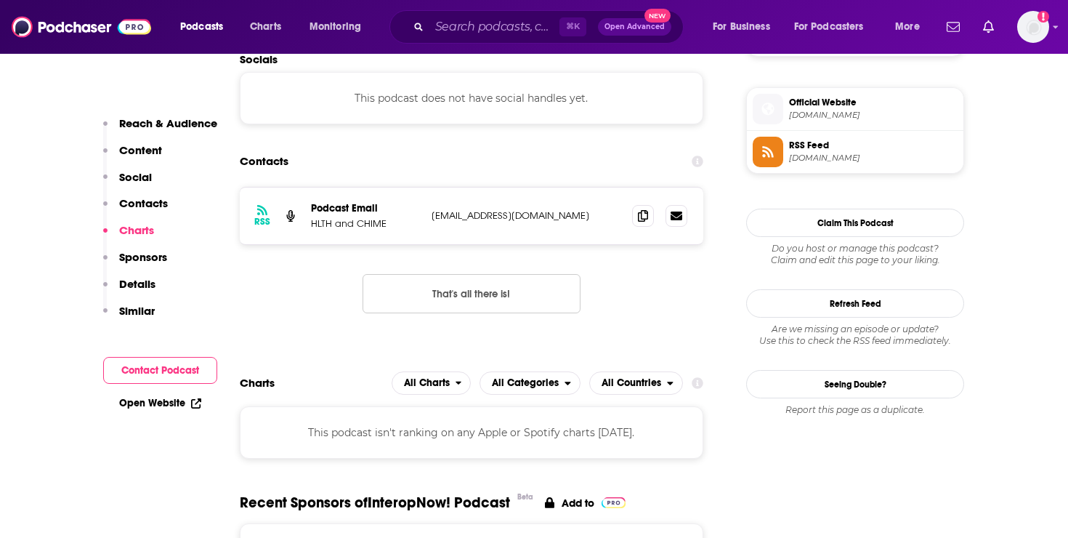
scroll to position [973, 0]
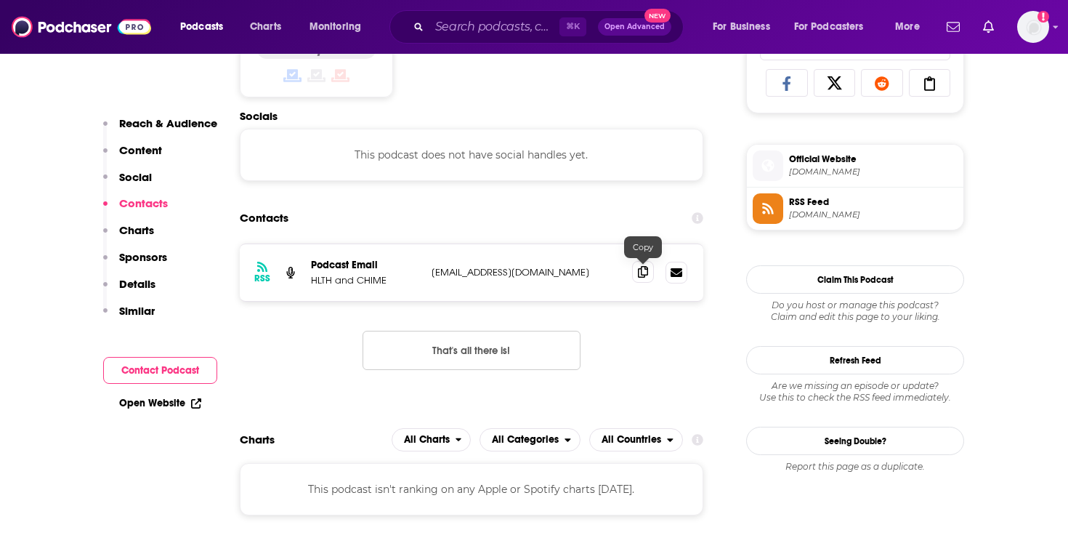
click at [645, 273] on icon at bounding box center [643, 272] width 10 height 12
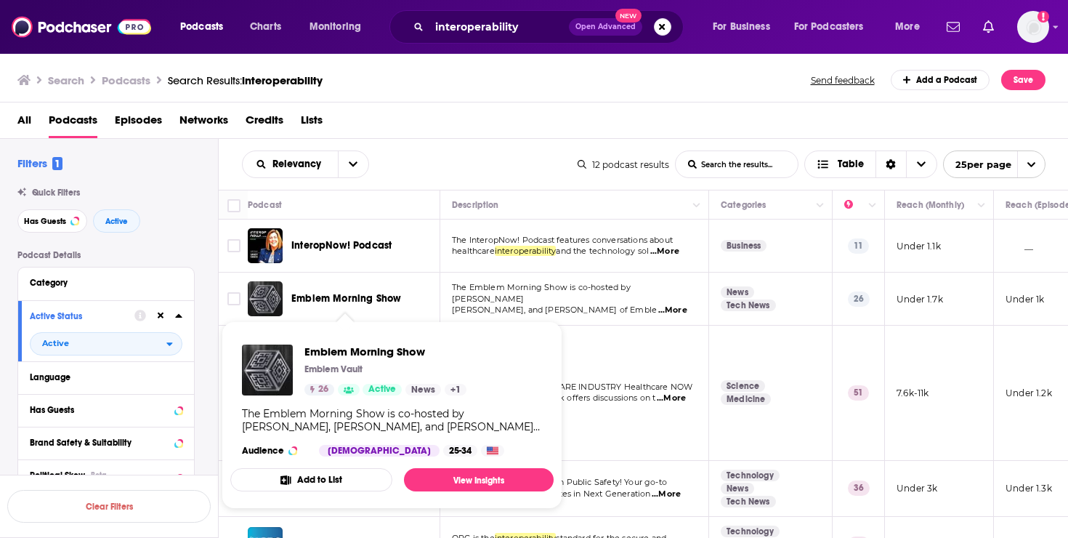
click at [366, 295] on span "Emblem Morning Show" at bounding box center [346, 298] width 110 height 12
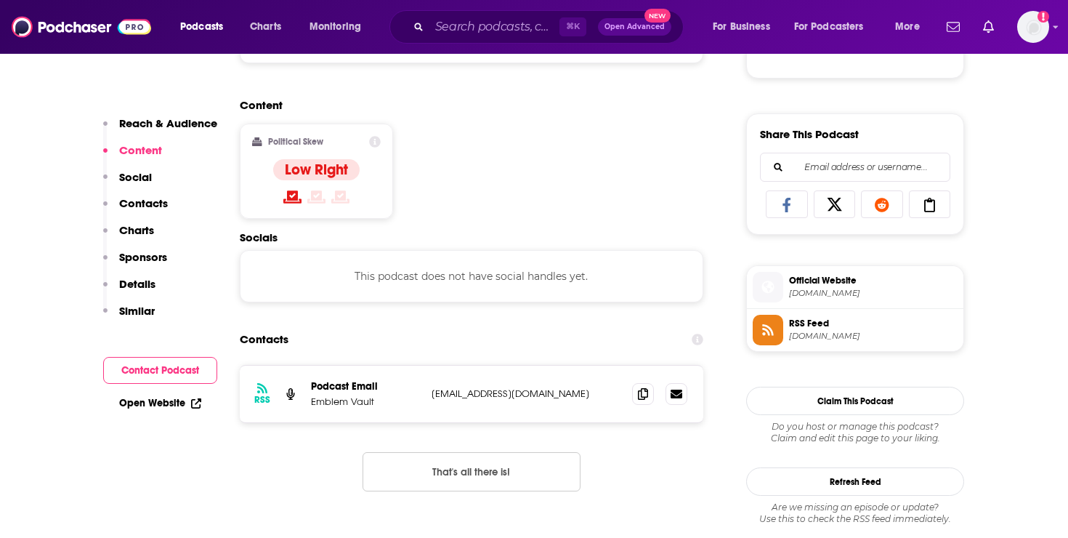
scroll to position [855, 0]
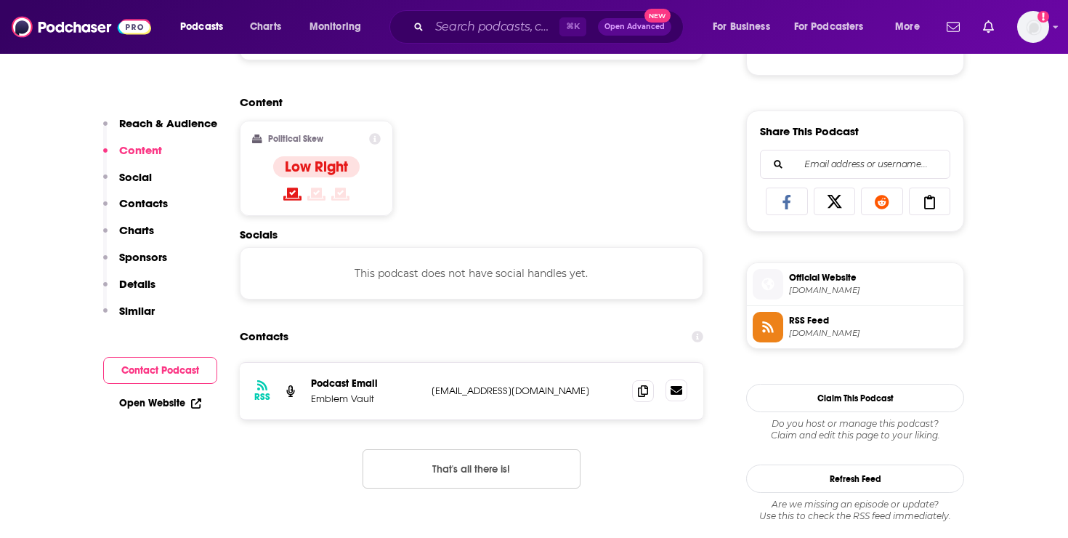
click at [673, 392] on icon at bounding box center [677, 390] width 12 height 9
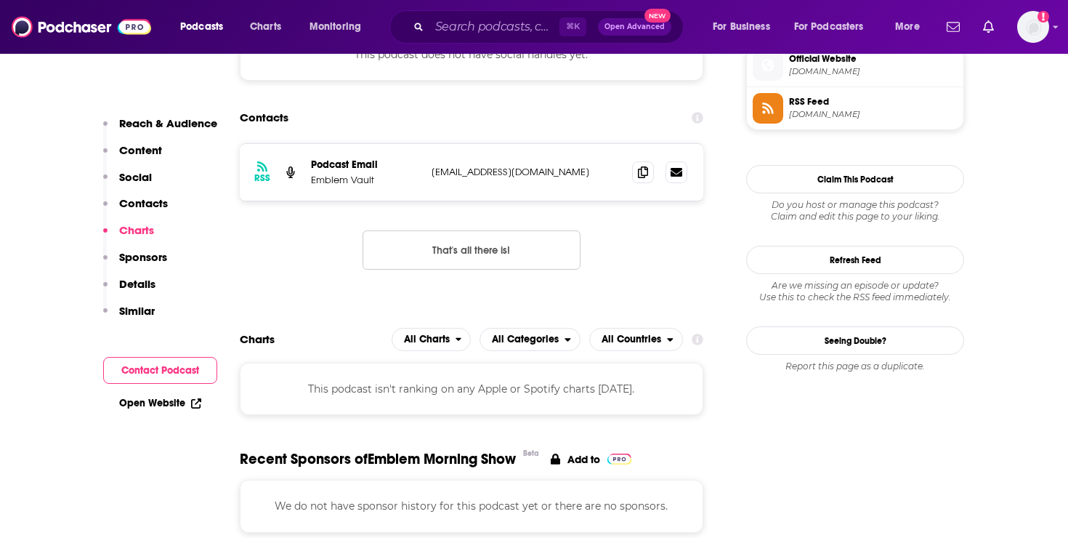
scroll to position [1072, 0]
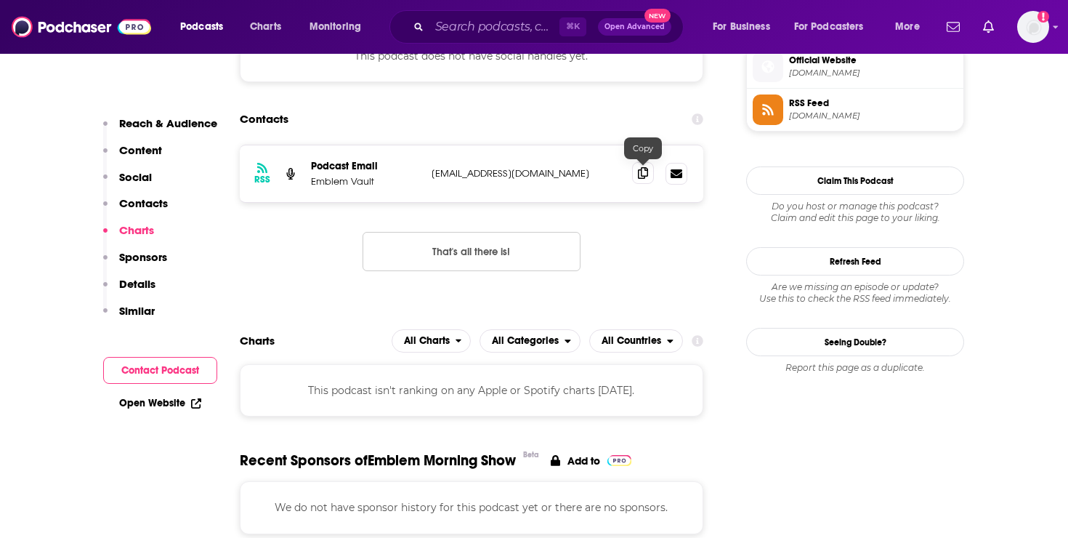
click at [650, 172] on span at bounding box center [643, 173] width 22 height 22
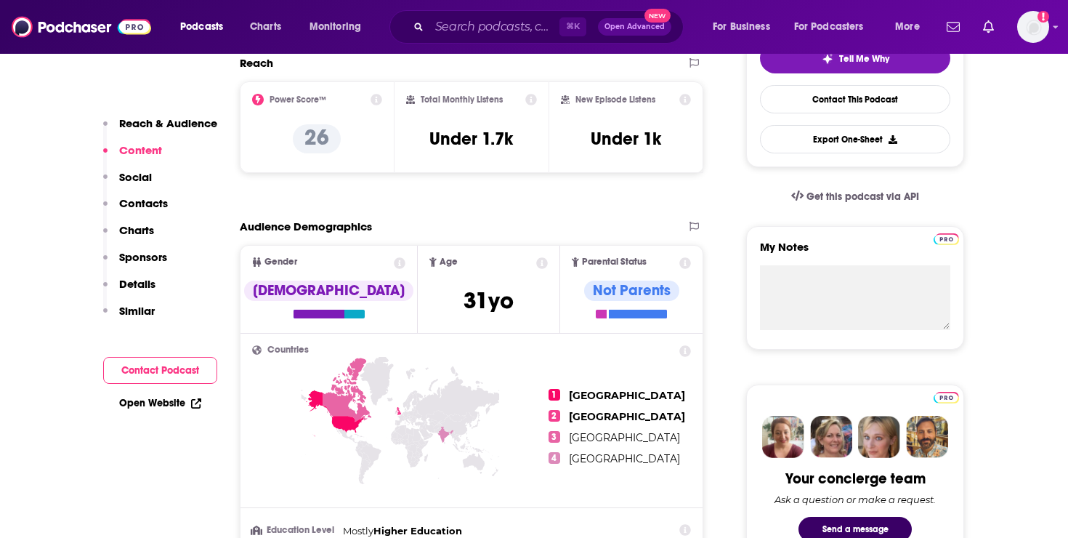
scroll to position [0, 0]
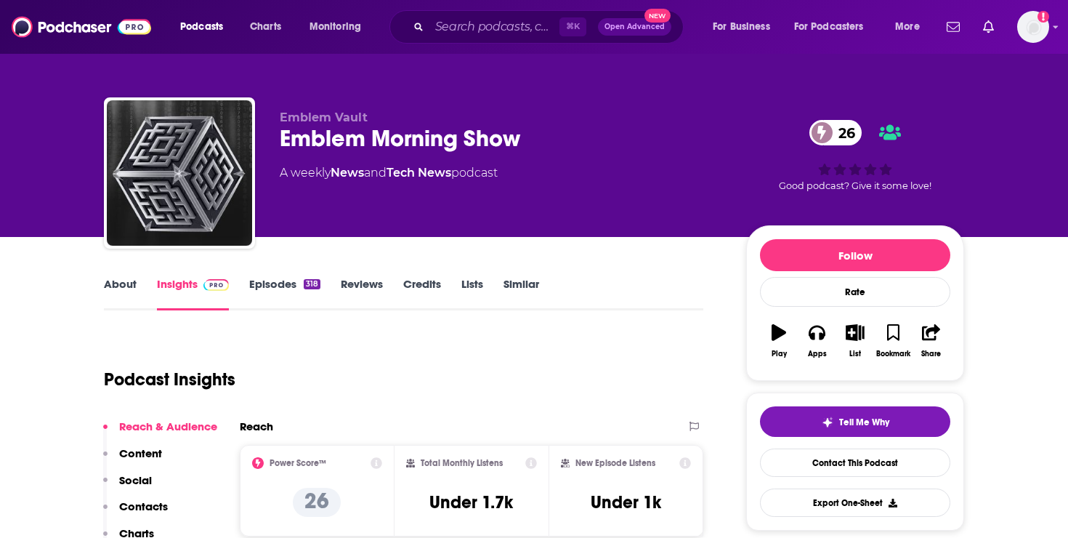
click at [125, 286] on link "About" at bounding box center [120, 293] width 33 height 33
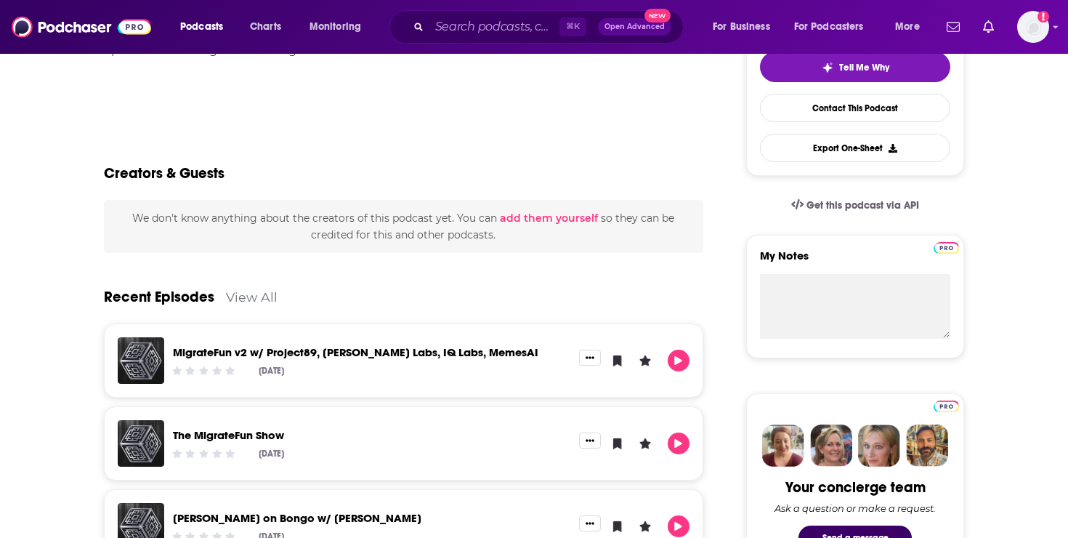
scroll to position [355, 0]
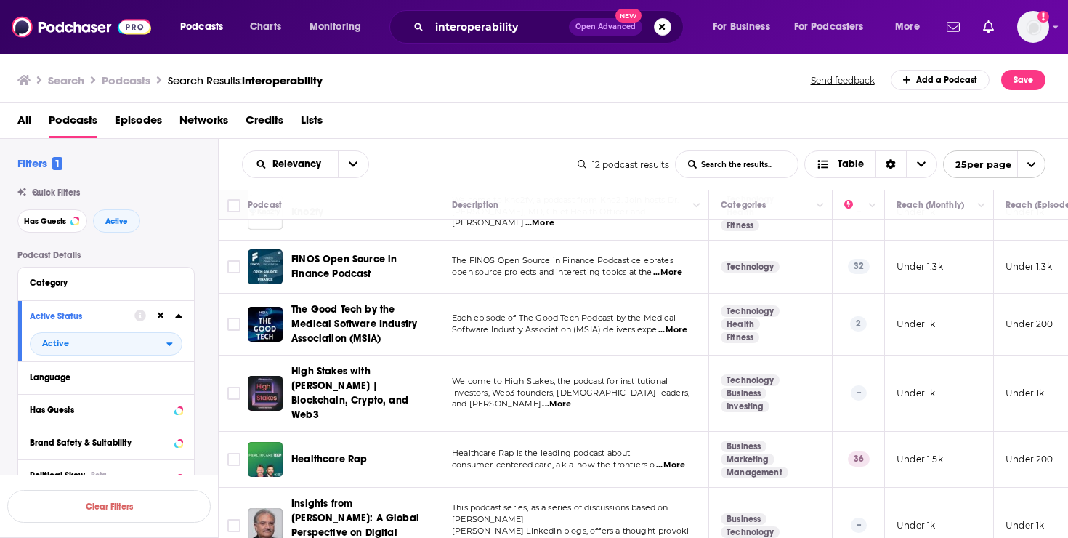
scroll to position [390, 0]
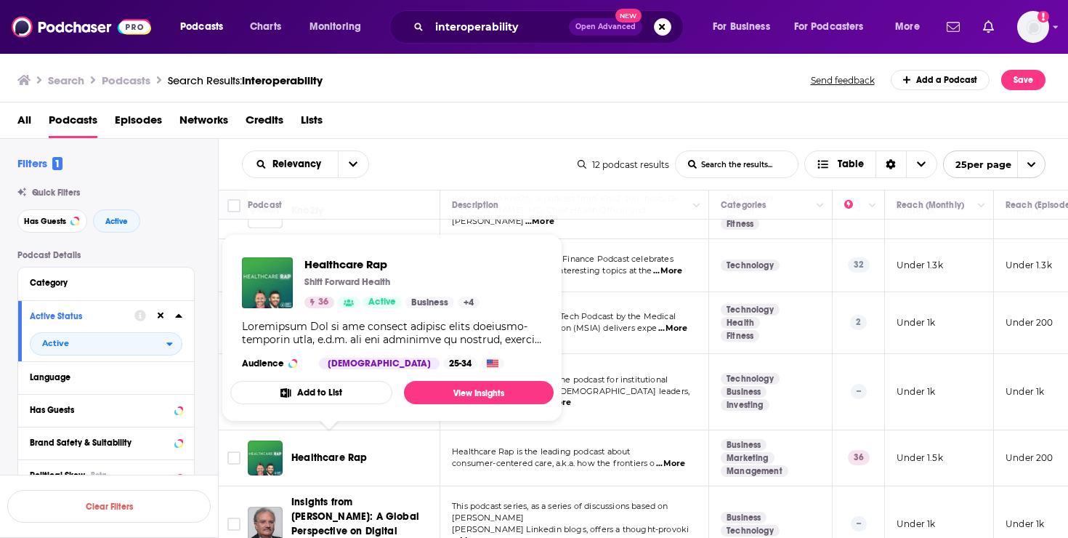
click at [324, 451] on span "Healthcare Rap" at bounding box center [329, 457] width 76 height 12
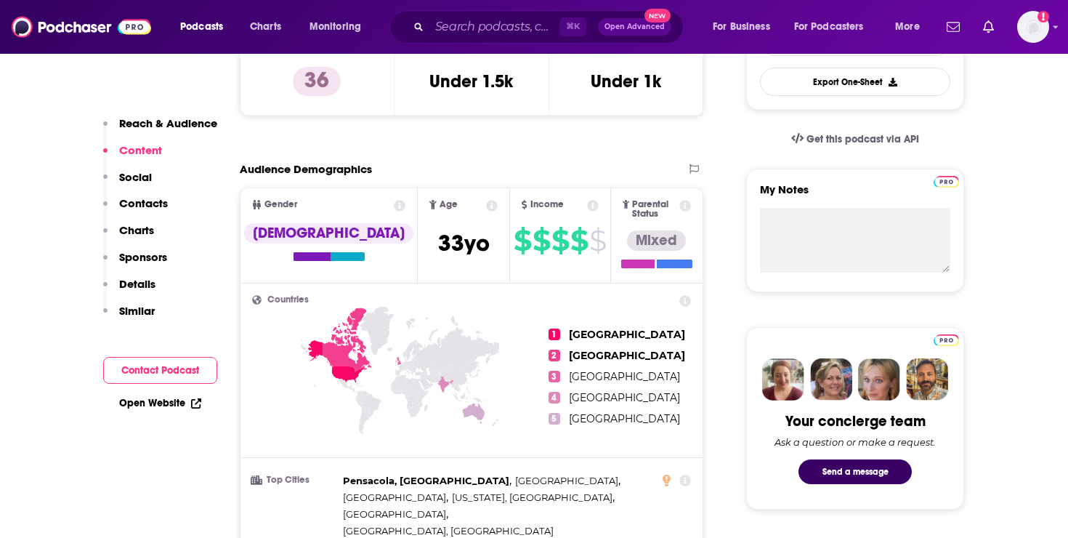
scroll to position [100, 0]
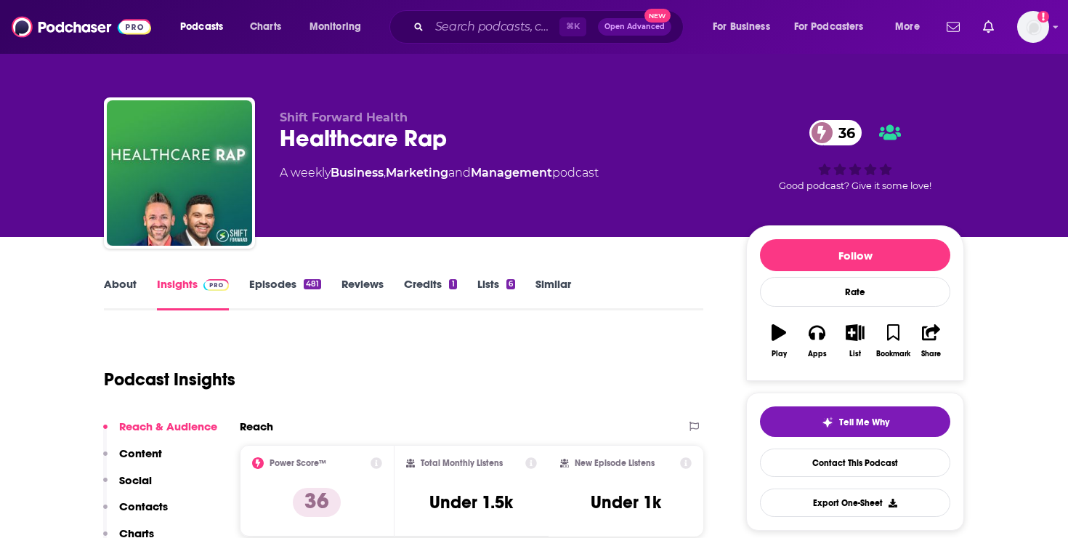
scroll to position [100, 0]
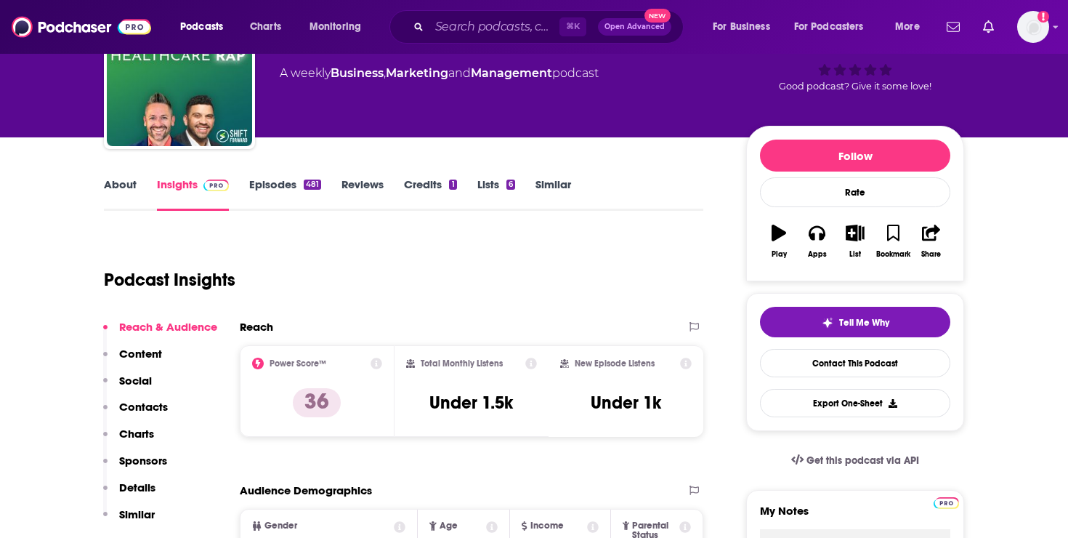
click at [133, 185] on link "About" at bounding box center [120, 193] width 33 height 33
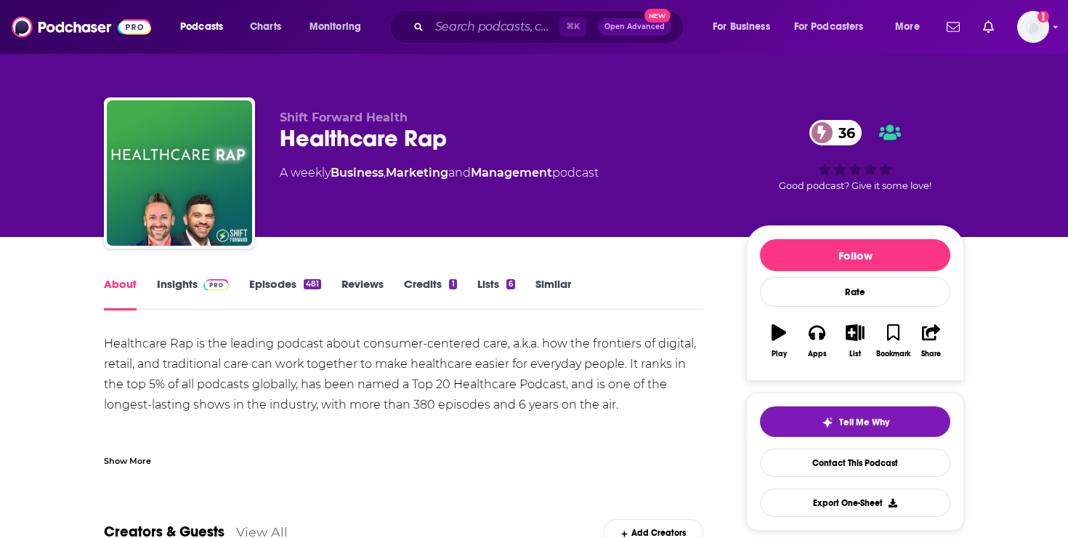
click at [179, 292] on link "Insights" at bounding box center [193, 293] width 72 height 33
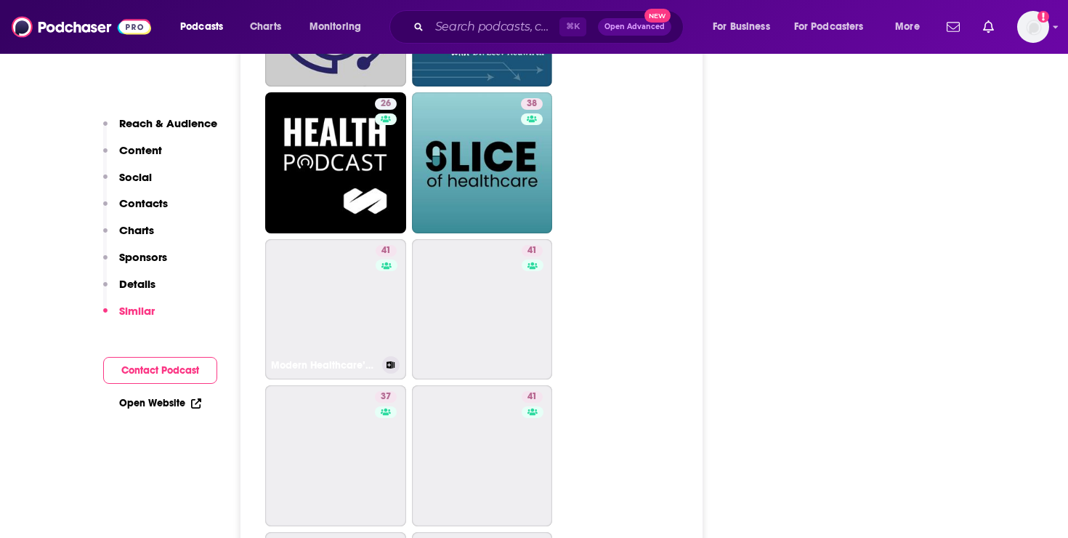
scroll to position [2783, 0]
